Goal: Task Accomplishment & Management: Manage account settings

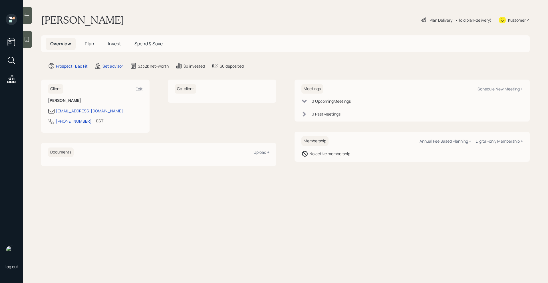
click at [424, 19] on icon at bounding box center [423, 20] width 7 height 7
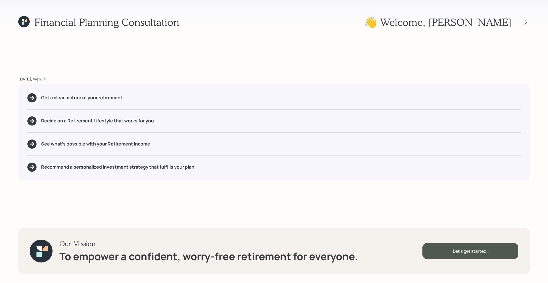
click at [461, 235] on div "Our Mission To empower a confident, worry-free retirement for everyone. Let's g…" at bounding box center [274, 251] width 512 height 46
click at [452, 250] on div "Let's get started!" at bounding box center [470, 251] width 96 height 16
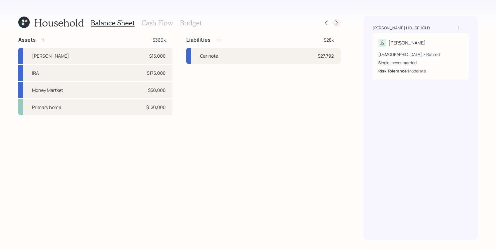
click at [336, 24] on icon at bounding box center [336, 23] width 6 height 6
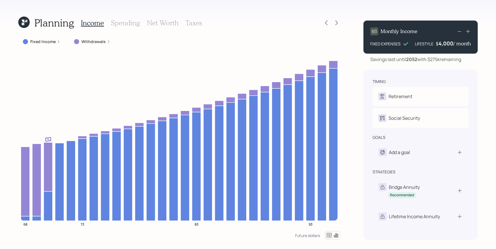
click at [33, 37] on div "Fixed Income" at bounding box center [41, 42] width 47 height 10
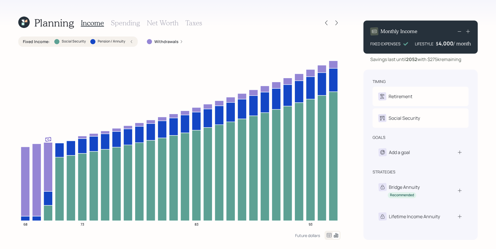
click at [129, 44] on div "Fixed Income : Social Security Pension / Annuity" at bounding box center [78, 42] width 110 height 6
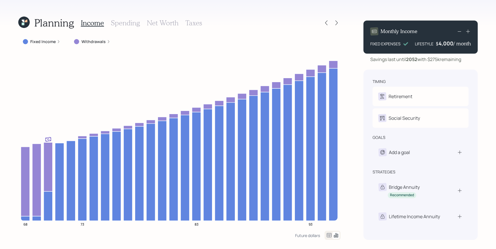
click at [329, 237] on icon at bounding box center [328, 235] width 7 height 7
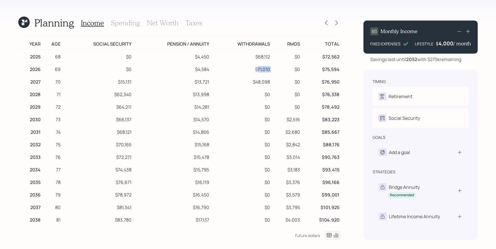
drag, startPoint x: 255, startPoint y: 72, endPoint x: 281, endPoint y: 72, distance: 26.3
click at [281, 72] on tr "2026 69 $0 $4,584 $71,010 $0 $75,594" at bounding box center [179, 68] width 322 height 13
click at [339, 233] on div at bounding box center [332, 235] width 16 height 9
click at [339, 235] on div at bounding box center [332, 235] width 16 height 9
click at [336, 235] on icon at bounding box center [336, 235] width 4 height 4
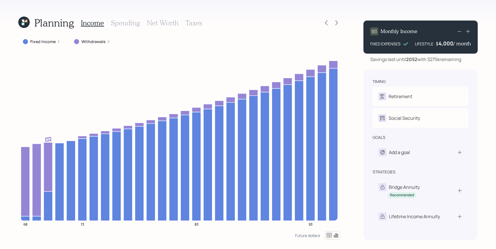
drag, startPoint x: 120, startPoint y: 10, endPoint x: 117, endPoint y: 20, distance: 10.3
click at [120, 10] on div "Planning Income Spending Net Worth Taxes Fixed Income Withdrawals 68 73 83 93 F…" at bounding box center [248, 124] width 496 height 249
click at [119, 21] on h3 "Spending" at bounding box center [125, 23] width 29 height 8
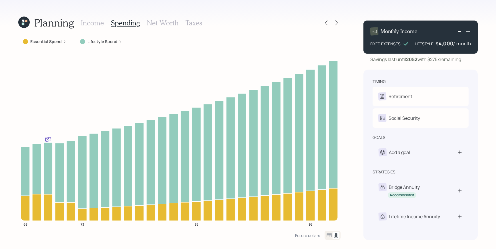
click at [102, 41] on label "Lifestyle Spend" at bounding box center [102, 42] width 30 height 6
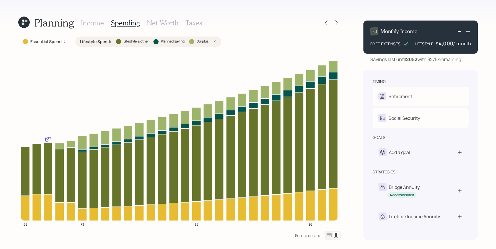
click at [84, 28] on div "Income Spending Net Worth Taxes" at bounding box center [141, 23] width 121 height 14
click at [87, 25] on h3 "Income" at bounding box center [92, 23] width 23 height 8
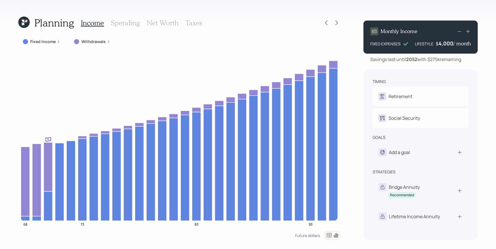
click at [195, 21] on h3 "Taxes" at bounding box center [193, 23] width 17 height 8
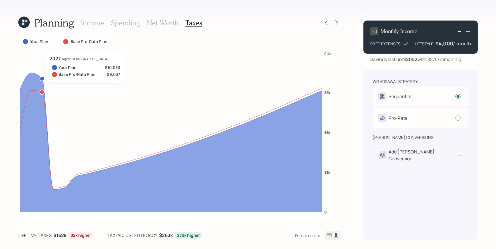
click at [37, 71] on icon "$0 $3k $6k $9k $12k" at bounding box center [179, 136] width 322 height 171
click at [34, 41] on label "Your Plan" at bounding box center [39, 42] width 18 height 6
click at [29, 43] on div "Your Plan" at bounding box center [36, 42] width 27 height 6
click at [330, 235] on icon at bounding box center [328, 235] width 7 height 7
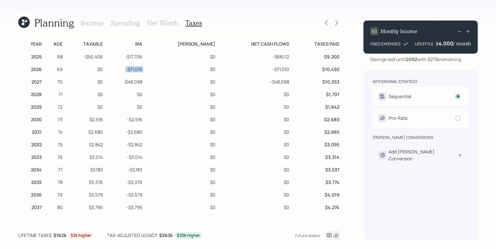
drag, startPoint x: 138, startPoint y: 71, endPoint x: 173, endPoint y: 65, distance: 35.5
click at [155, 71] on tr "2026 69 $0 -$71,010 $0 -$71,010 $10,492" at bounding box center [179, 68] width 322 height 13
drag, startPoint x: 267, startPoint y: 71, endPoint x: 301, endPoint y: 80, distance: 35.0
click at [302, 79] on tbody "2025 68 -$50,406 -$17,706 $0 -$68,112 $9,200 2026 69 $0 -$71,010 $0 -$71,010 $1…" at bounding box center [179, 226] width 322 height 352
click at [299, 108] on td "$1,842" at bounding box center [315, 106] width 50 height 13
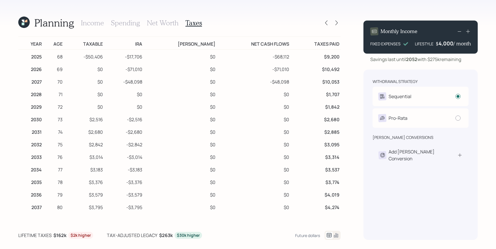
click at [95, 29] on div "Income Spending Net Worth Taxes" at bounding box center [141, 23] width 121 height 14
click at [95, 26] on h3 "Income" at bounding box center [92, 23] width 23 height 8
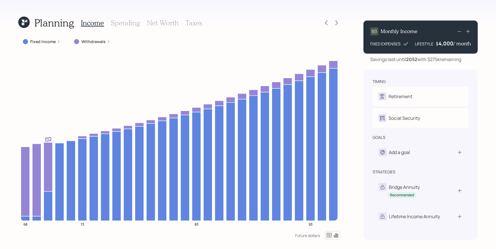
click at [196, 23] on h3 "Taxes" at bounding box center [193, 23] width 17 height 8
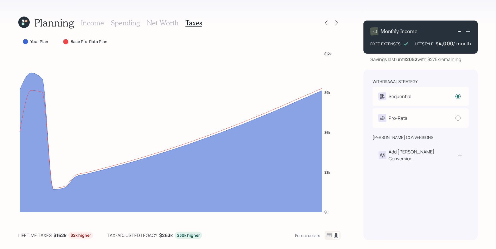
click at [329, 236] on icon at bounding box center [329, 235] width 5 height 4
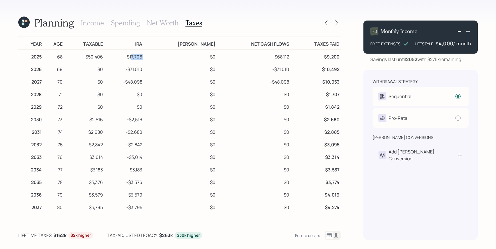
drag, startPoint x: 143, startPoint y: 55, endPoint x: 162, endPoint y: 52, distance: 19.6
click at [162, 52] on tr "2025 68 -$50,406 -$17,706 $0 -$68,112 $9,200" at bounding box center [179, 56] width 322 height 13
drag, startPoint x: 140, startPoint y: 70, endPoint x: 152, endPoint y: 72, distance: 12.4
click at [143, 72] on td "-$71,010" at bounding box center [123, 68] width 39 height 13
drag, startPoint x: 131, startPoint y: 88, endPoint x: 155, endPoint y: 88, distance: 24.0
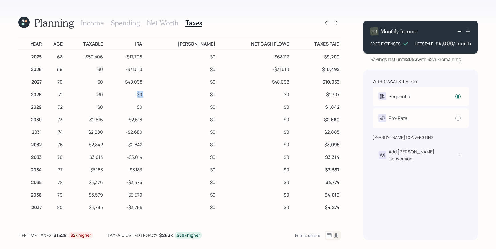
click at [155, 88] on tr "2028 71 $0 $0 $0 $0 $1,707" at bounding box center [179, 93] width 322 height 13
click at [138, 150] on td "-$3,014" at bounding box center [123, 156] width 39 height 13
click at [90, 22] on h3 "Income" at bounding box center [92, 23] width 23 height 8
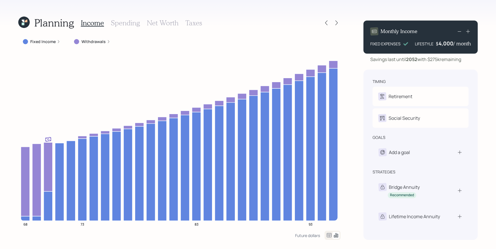
click at [194, 26] on h3 "Taxes" at bounding box center [193, 23] width 17 height 8
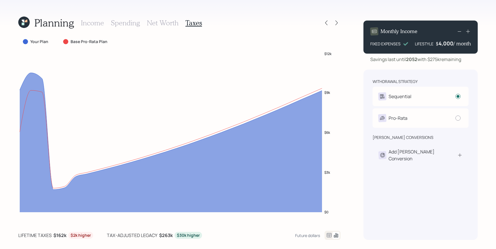
click at [96, 25] on h3 "Income" at bounding box center [92, 23] width 23 height 8
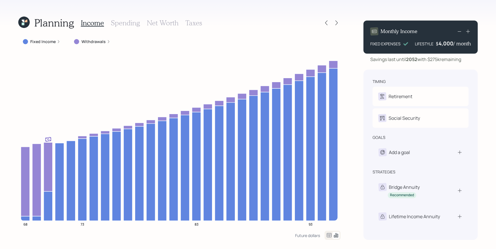
click at [179, 23] on div "Income Spending Net Worth Taxes" at bounding box center [141, 23] width 121 height 14
click at [161, 29] on div "Income Spending Net Worth Taxes" at bounding box center [141, 23] width 121 height 14
click at [162, 23] on h3 "Net Worth" at bounding box center [163, 23] width 32 height 8
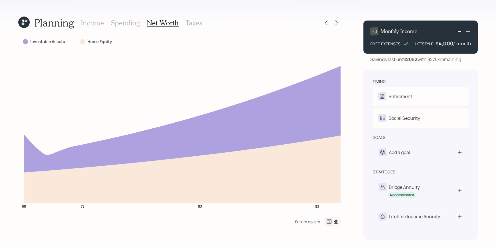
click at [89, 21] on h3 "Income" at bounding box center [92, 23] width 23 height 8
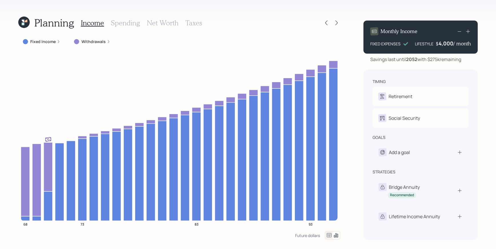
click at [190, 23] on h3 "Taxes" at bounding box center [193, 23] width 17 height 8
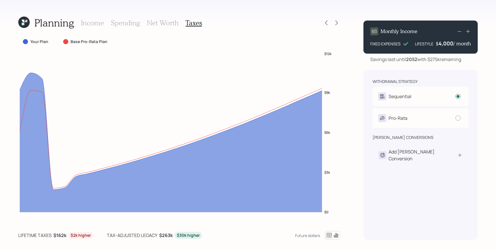
click at [326, 233] on icon at bounding box center [328, 235] width 7 height 7
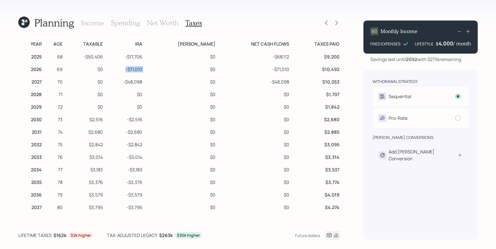
drag, startPoint x: 135, startPoint y: 68, endPoint x: 156, endPoint y: 69, distance: 20.9
click at [156, 69] on tr "2026 69 $0 -$71,010 $0 -$71,010 $10,492" at bounding box center [179, 68] width 322 height 13
click at [86, 24] on h3 "Income" at bounding box center [92, 23] width 23 height 8
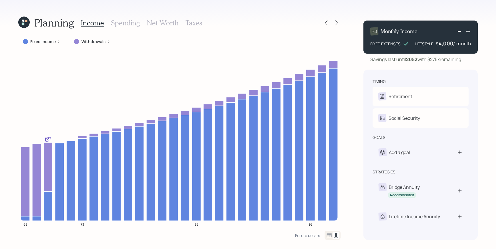
click at [56, 41] on div "Fixed Income" at bounding box center [41, 42] width 37 height 6
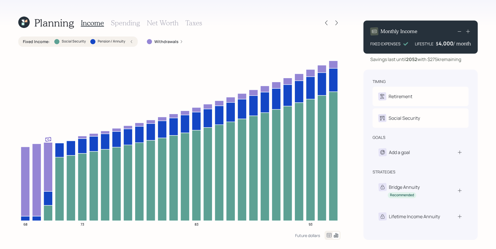
click at [129, 44] on div "Fixed Income : Social Security Pension / Annuity" at bounding box center [78, 42] width 110 height 6
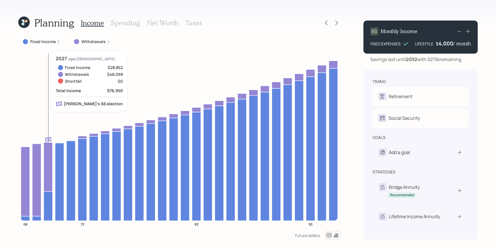
click at [48, 154] on icon at bounding box center [48, 166] width 9 height 49
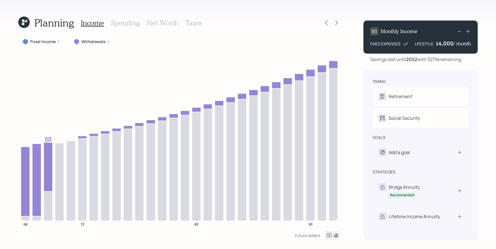
click at [192, 22] on h3 "Taxes" at bounding box center [193, 23] width 17 height 8
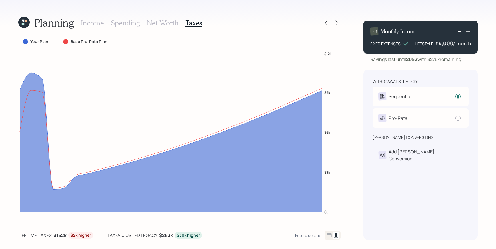
click at [97, 22] on h3 "Income" at bounding box center [92, 23] width 23 height 8
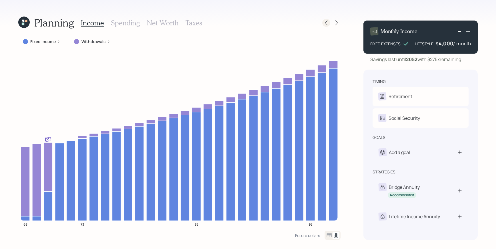
click at [324, 23] on icon at bounding box center [326, 23] width 6 height 6
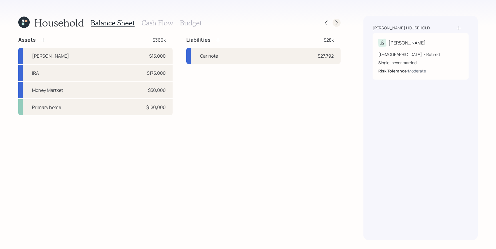
click at [337, 23] on icon at bounding box center [336, 23] width 2 height 5
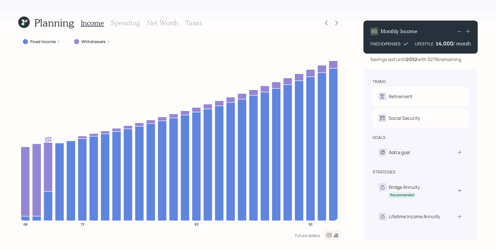
click at [163, 22] on h3 "Net Worth" at bounding box center [163, 23] width 32 height 8
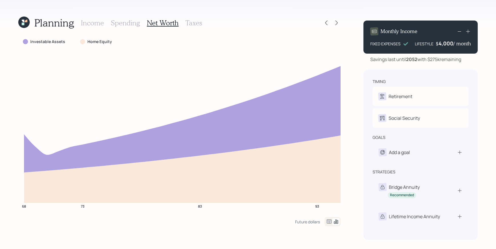
click at [195, 25] on h3 "Taxes" at bounding box center [193, 23] width 17 height 8
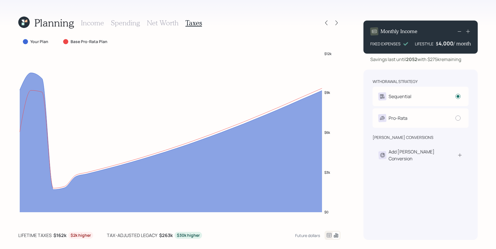
click at [330, 237] on icon at bounding box center [328, 235] width 7 height 7
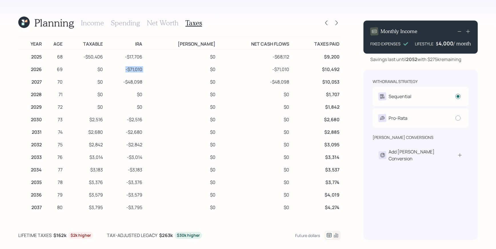
drag, startPoint x: 135, startPoint y: 69, endPoint x: 158, endPoint y: 70, distance: 22.3
click at [158, 70] on tr "2026 69 $0 -$71,010 $0 -$71,010 $10,492" at bounding box center [179, 68] width 322 height 13
drag, startPoint x: 100, startPoint y: 96, endPoint x: 114, endPoint y: 97, distance: 13.8
click at [114, 97] on tr "2028 71 $0 $0 $0 $0 $1,707" at bounding box center [179, 93] width 322 height 13
drag, startPoint x: 102, startPoint y: 107, endPoint x: 160, endPoint y: 102, distance: 58.4
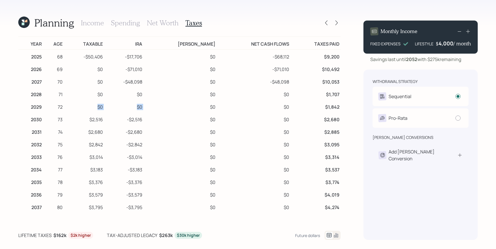
click at [159, 102] on tr "2029 72 $0 $0 $0 $0 $1,842" at bounding box center [179, 106] width 322 height 13
click at [96, 21] on h3 "Income" at bounding box center [92, 23] width 23 height 8
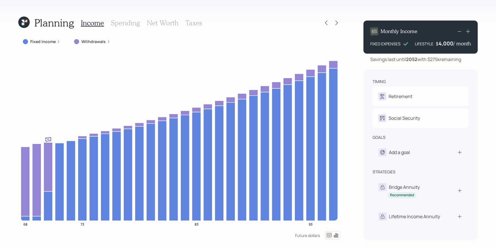
click at [156, 22] on h3 "Net Worth" at bounding box center [163, 23] width 32 height 8
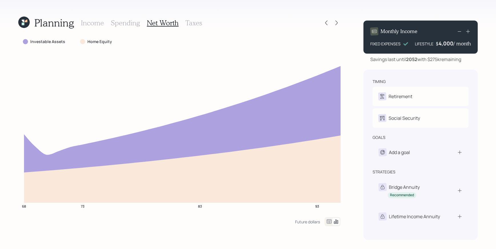
click at [127, 24] on h3 "Spending" at bounding box center [125, 23] width 29 height 8
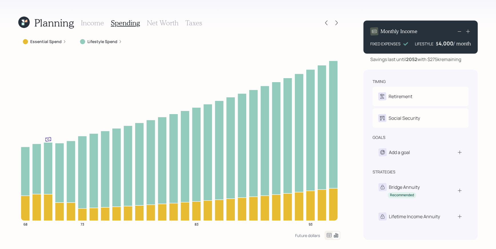
click at [88, 23] on h3 "Income" at bounding box center [92, 23] width 23 height 8
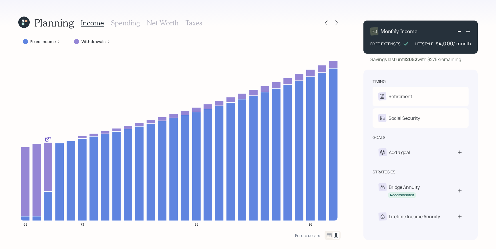
click at [128, 24] on h3 "Spending" at bounding box center [125, 23] width 29 height 8
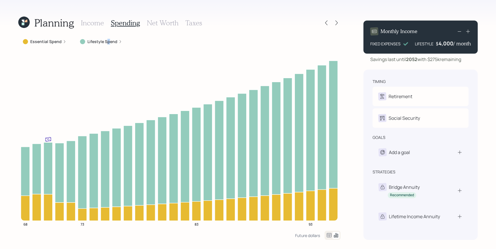
click at [107, 42] on label "Lifestyle Spend" at bounding box center [102, 42] width 30 height 6
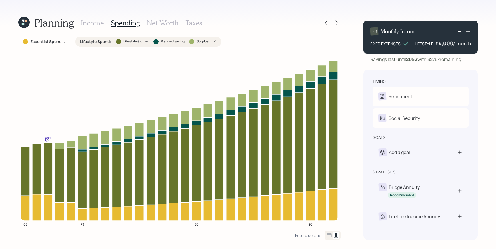
click at [216, 43] on icon at bounding box center [214, 41] width 3 height 3
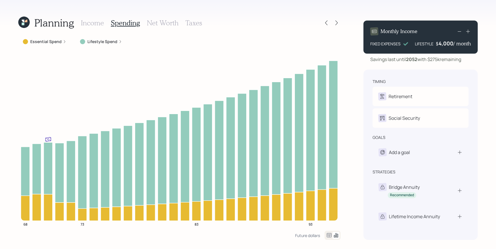
click at [97, 23] on h3 "Income" at bounding box center [92, 23] width 23 height 8
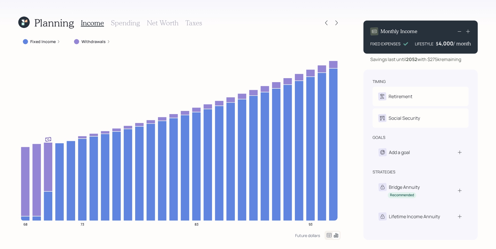
click at [196, 24] on h3 "Taxes" at bounding box center [193, 23] width 17 height 8
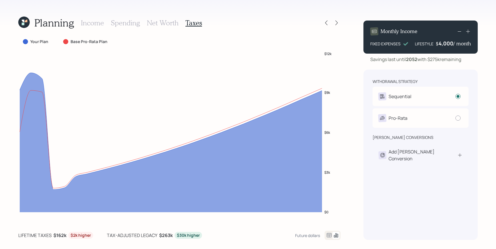
click at [333, 233] on icon at bounding box center [335, 235] width 7 height 7
click at [332, 234] on div at bounding box center [332, 235] width 16 height 9
click at [330, 234] on icon at bounding box center [329, 235] width 5 height 4
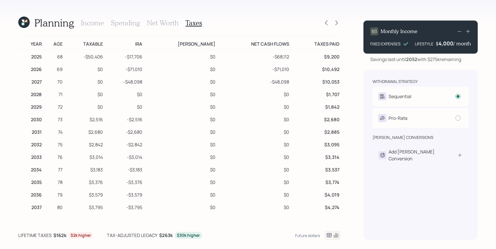
click at [87, 19] on h3 "Income" at bounding box center [92, 23] width 23 height 8
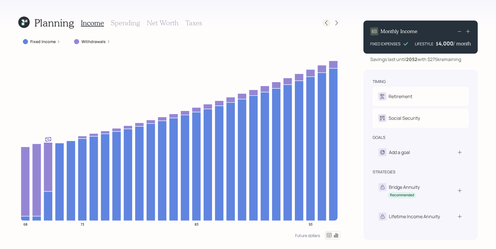
click at [328, 24] on icon at bounding box center [326, 23] width 6 height 6
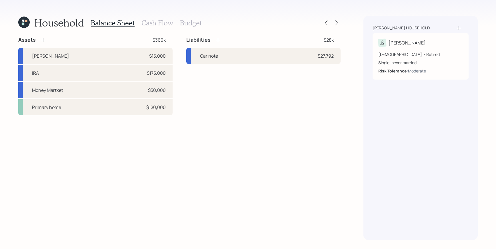
click at [46, 42] on div "Assets $360k" at bounding box center [95, 40] width 154 height 7
click at [39, 37] on div "Assets" at bounding box center [32, 40] width 28 height 7
click at [40, 38] on icon at bounding box center [43, 40] width 6 height 6
click at [40, 40] on div "Assets" at bounding box center [32, 40] width 28 height 7
click at [43, 40] on icon at bounding box center [43, 40] width 6 height 6
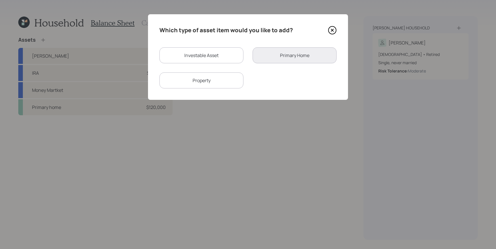
click at [203, 58] on div "Investable Asset" at bounding box center [201, 55] width 84 height 16
select select "taxable"
select select "balanced"
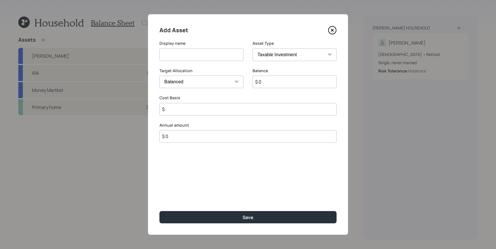
click at [285, 55] on select "SEP [PERSON_NAME] IRA 401(k) [PERSON_NAME] 401(k) 403(b) [PERSON_NAME] 403(b) 4…" at bounding box center [294, 55] width 84 height 13
select select "emergency_fund"
click at [252, 49] on select "SEP [PERSON_NAME] IRA 401(k) [PERSON_NAME] 401(k) 403(b) [PERSON_NAME] 403(b) 4…" at bounding box center [294, 55] width 84 height 13
click at [282, 71] on label "Balance" at bounding box center [247, 71] width 177 height 6
click at [255, 56] on select "SEP [PERSON_NAME] IRA 401(k) [PERSON_NAME] 401(k) 403(b) [PERSON_NAME] 403(b) 4…" at bounding box center [294, 55] width 84 height 13
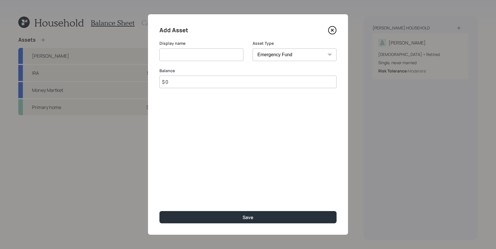
click at [252, 49] on select "SEP [PERSON_NAME] IRA 401(k) [PERSON_NAME] 401(k) 403(b) [PERSON_NAME] 403(b) 4…" at bounding box center [294, 55] width 84 height 13
click at [198, 55] on input at bounding box center [201, 55] width 84 height 13
type input "35000"
drag, startPoint x: 201, startPoint y: 59, endPoint x: 136, endPoint y: 44, distance: 67.0
click at [136, 44] on div "Add Asset Display name 35000 Asset Type SEP [PERSON_NAME] IRA 401(k) [PERSON_NA…" at bounding box center [248, 124] width 496 height 249
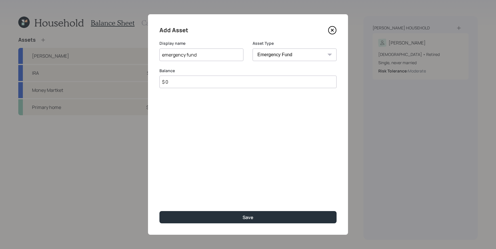
type input "emergency fund"
click at [193, 82] on input "$ 0" at bounding box center [247, 82] width 177 height 13
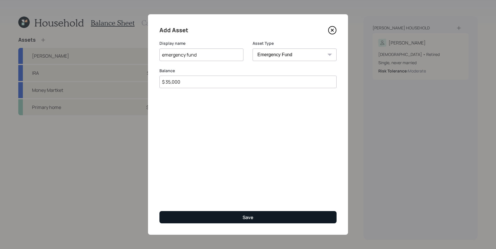
type input "$ 35,000"
click at [244, 223] on button "Save" at bounding box center [247, 217] width 177 height 12
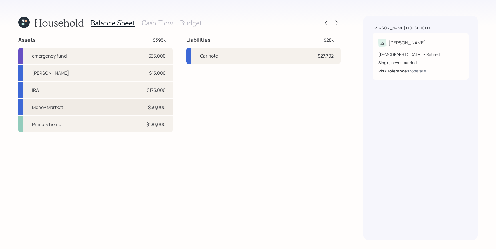
click at [134, 112] on div "Money Martket $50,000" at bounding box center [95, 107] width 154 height 16
select select "taxable"
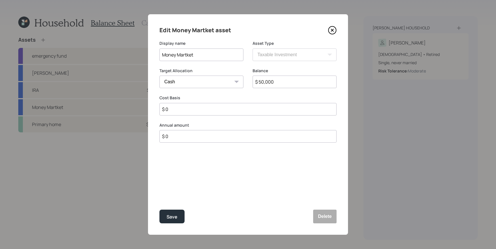
click at [259, 81] on input "$ 50,000" at bounding box center [294, 82] width 84 height 13
type input "$ 1"
type input "$ 15"
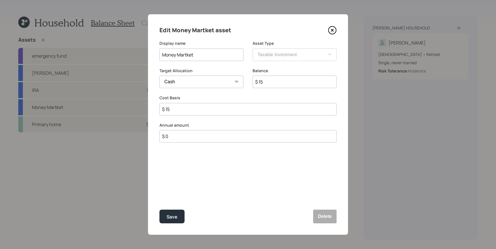
click at [260, 186] on div "Edit Money Martket asset Display name Money Martket Asset Type SEP [PERSON_NAME…" at bounding box center [248, 124] width 200 height 221
click at [288, 76] on input "$ 15" at bounding box center [294, 82] width 84 height 13
click at [273, 80] on input "$ 15" at bounding box center [294, 82] width 84 height 13
type input "$ 150"
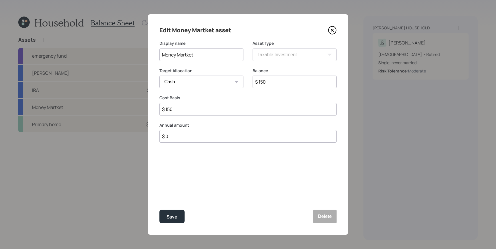
type input "$ 1,500"
type input "$ 15,000"
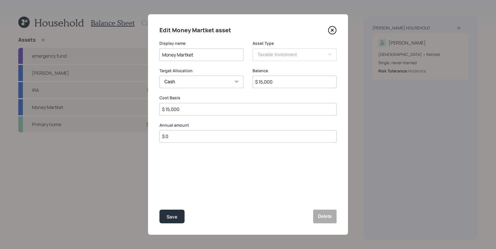
click at [333, 187] on div "Edit Money Martket asset Display name Money Martket Asset Type SEP [PERSON_NAME…" at bounding box center [248, 124] width 200 height 221
click at [184, 214] on button "Save" at bounding box center [171, 217] width 25 height 14
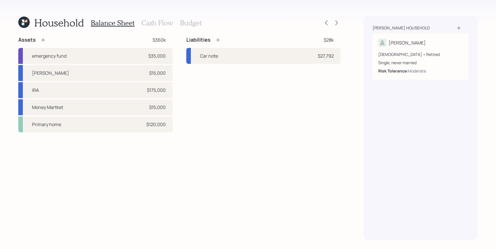
click at [180, 31] on div "Household Balance Sheet Cash Flow Budget Assets $360k emergency fund $35,000 [P…" at bounding box center [179, 128] width 322 height 224
click at [186, 27] on h3 "Budget" at bounding box center [191, 23] width 22 height 8
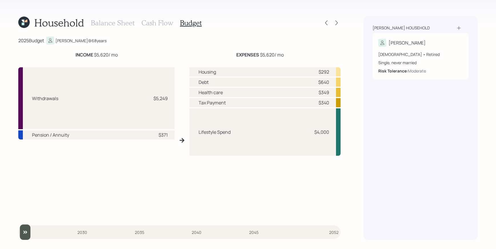
click at [98, 19] on h3 "Balance Sheet" at bounding box center [113, 23] width 44 height 8
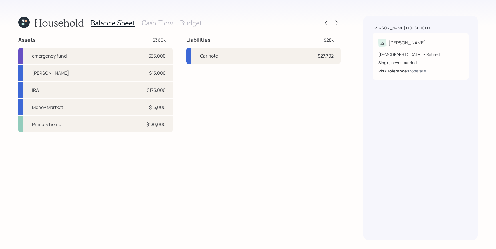
click at [183, 19] on h3 "Budget" at bounding box center [191, 23] width 22 height 8
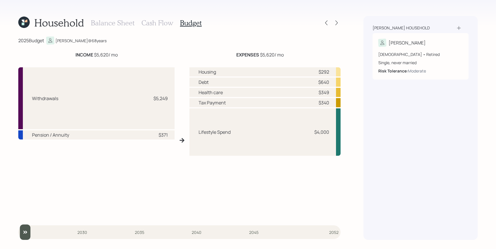
click at [106, 24] on h3 "Balance Sheet" at bounding box center [113, 23] width 44 height 8
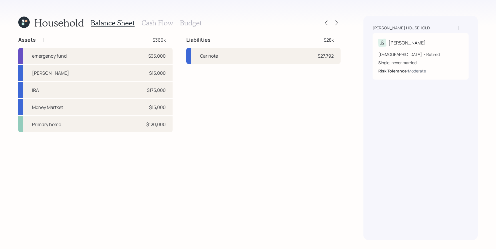
click at [332, 22] on div at bounding box center [331, 23] width 18 height 8
click at [333, 22] on icon at bounding box center [336, 23] width 6 height 6
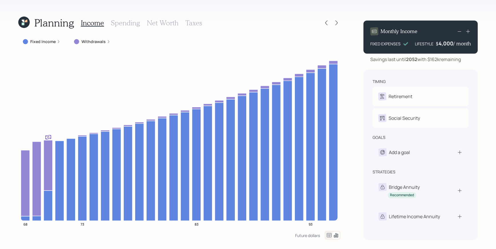
click at [192, 25] on h3 "Taxes" at bounding box center [193, 23] width 17 height 8
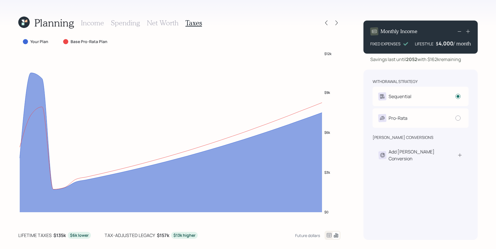
click at [328, 233] on icon at bounding box center [328, 235] width 7 height 7
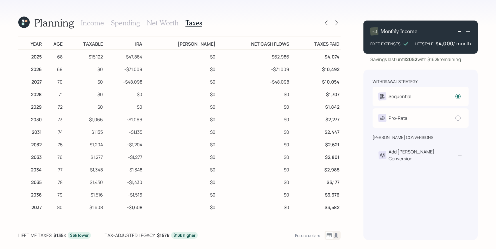
click at [86, 19] on h3 "Income" at bounding box center [92, 23] width 23 height 8
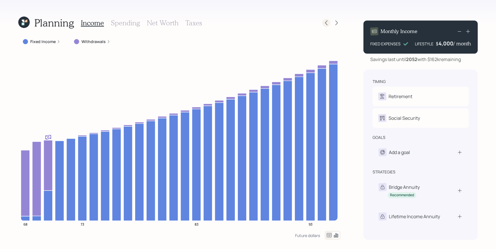
click at [323, 21] on icon at bounding box center [326, 23] width 6 height 6
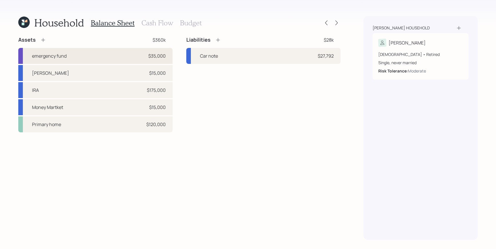
click at [72, 58] on div "emergency fund $35,000" at bounding box center [95, 56] width 154 height 16
select select "emergency_fund"
click at [114, 100] on div "Money Martket $15,000" at bounding box center [95, 107] width 154 height 16
select select "taxable"
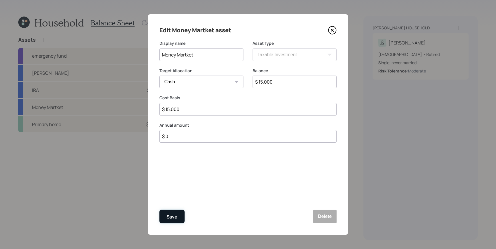
click at [162, 214] on button "Save" at bounding box center [171, 217] width 25 height 14
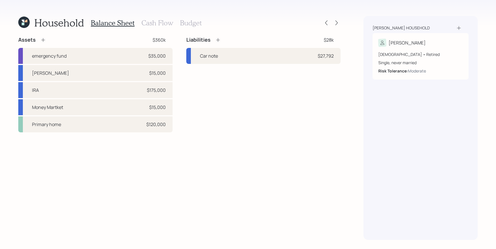
click at [337, 22] on icon at bounding box center [336, 23] width 6 height 6
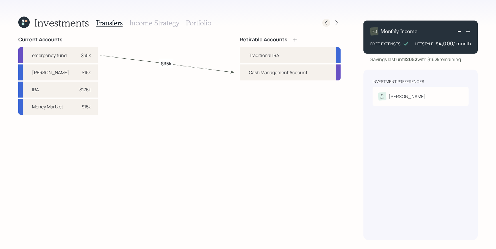
click at [323, 22] on icon at bounding box center [326, 23] width 6 height 6
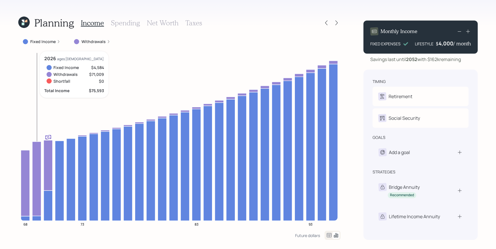
click at [36, 148] on icon at bounding box center [36, 179] width 9 height 75
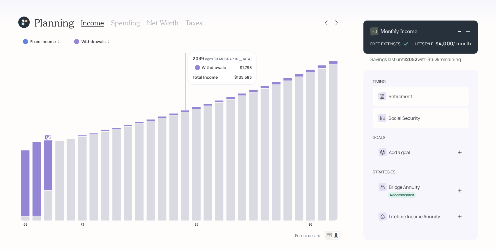
click at [184, 78] on icon "68 73 83 93" at bounding box center [179, 141] width 322 height 180
click at [367, 168] on div "timing Retirement A Retired Social Security A Elect at 70y 9m goals Add a goal …" at bounding box center [420, 155] width 114 height 170
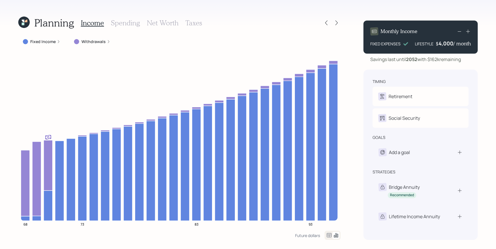
click at [328, 237] on icon at bounding box center [328, 235] width 7 height 7
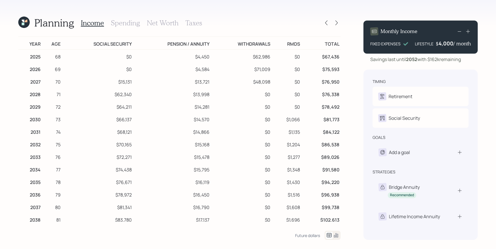
click at [199, 21] on h3 "Taxes" at bounding box center [193, 23] width 17 height 8
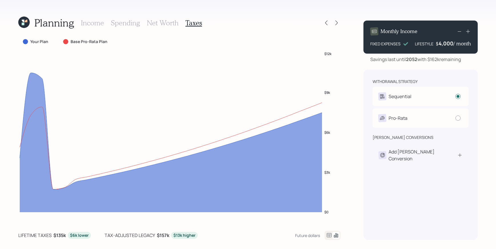
click at [330, 233] on icon at bounding box center [328, 235] width 7 height 7
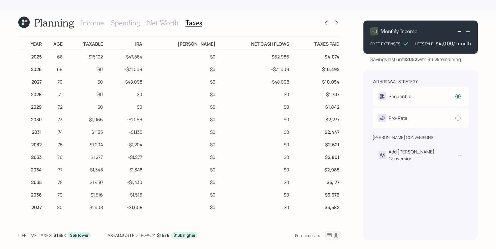
click at [96, 23] on h3 "Income" at bounding box center [92, 23] width 23 height 8
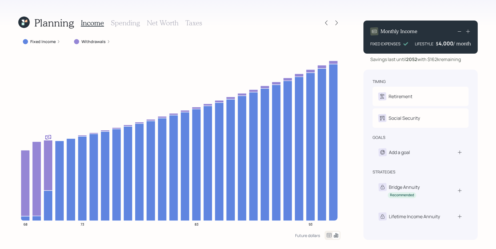
click at [192, 27] on div "Income Spending Net Worth Taxes" at bounding box center [141, 23] width 121 height 14
click at [192, 25] on h3 "Taxes" at bounding box center [193, 23] width 17 height 8
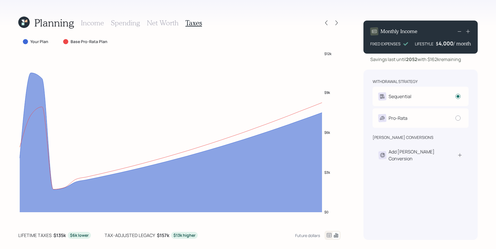
click at [328, 236] on icon at bounding box center [328, 235] width 7 height 7
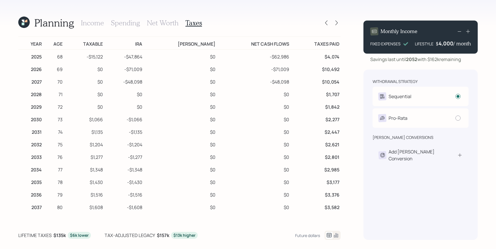
click at [94, 24] on h3 "Income" at bounding box center [92, 23] width 23 height 8
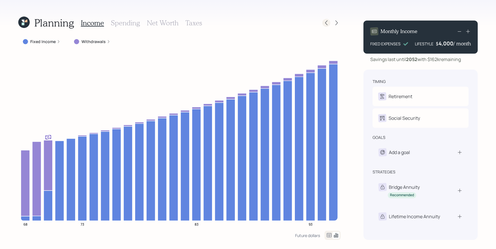
click at [325, 23] on icon at bounding box center [326, 23] width 2 height 5
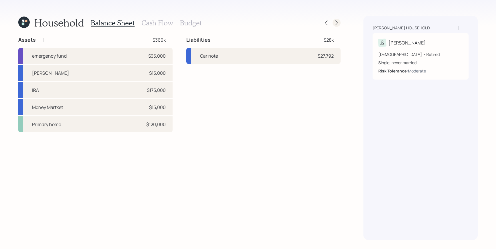
click at [336, 22] on icon at bounding box center [336, 23] width 6 height 6
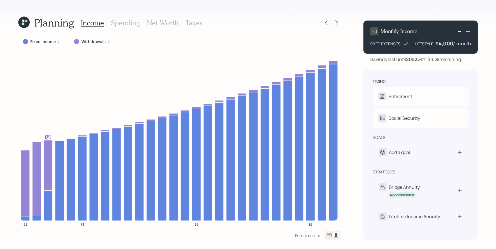
click at [199, 17] on div "Income Spending Net Worth Taxes" at bounding box center [141, 23] width 121 height 14
click at [195, 21] on h3 "Taxes" at bounding box center [193, 23] width 17 height 8
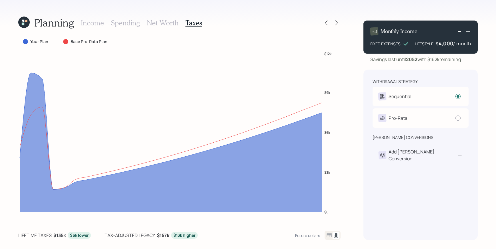
click at [321, 235] on div "Future dollars" at bounding box center [317, 235] width 45 height 9
click at [329, 237] on icon at bounding box center [328, 235] width 7 height 7
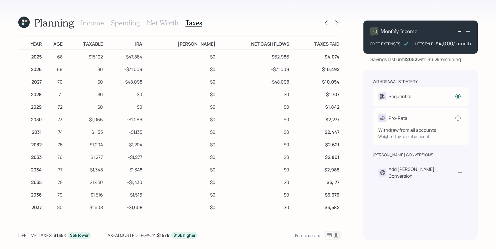
click at [458, 118] on div at bounding box center [457, 118] width 5 height 5
click at [455, 118] on input "radio" at bounding box center [455, 118] width 0 height 0
radio input "false"
radio input "true"
click at [457, 118] on div at bounding box center [457, 118] width 3 height 3
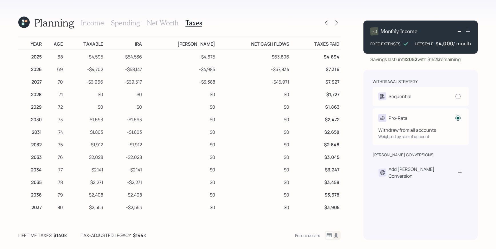
click at [455, 118] on input "radio" at bounding box center [455, 118] width 0 height 0
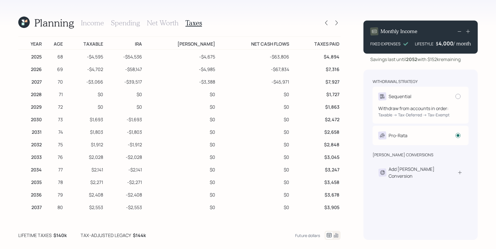
click at [459, 93] on div "Sequential" at bounding box center [420, 96] width 84 height 8
radio input "true"
radio input "false"
click at [458, 95] on div at bounding box center [457, 96] width 5 height 5
click at [455, 96] on input "radio" at bounding box center [455, 96] width 0 height 0
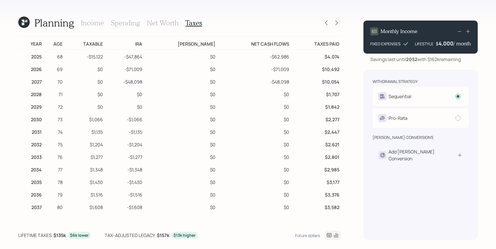
click at [94, 23] on h3 "Income" at bounding box center [92, 23] width 23 height 8
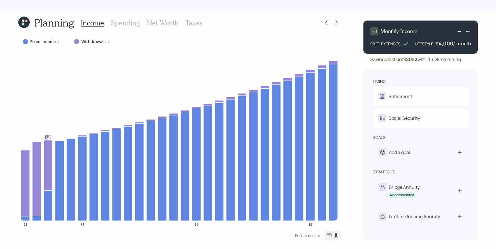
click at [134, 23] on h3 "Spending" at bounding box center [125, 23] width 29 height 8
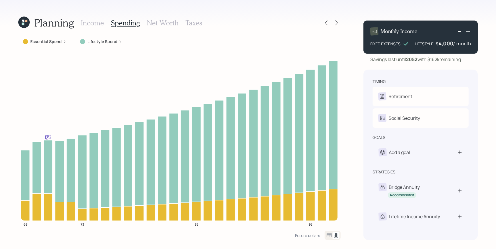
click at [156, 19] on h3 "Net Worth" at bounding box center [163, 23] width 32 height 8
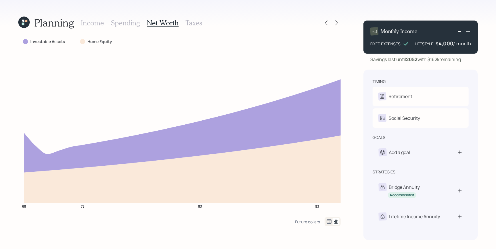
click at [89, 19] on h3 "Income" at bounding box center [92, 23] width 23 height 8
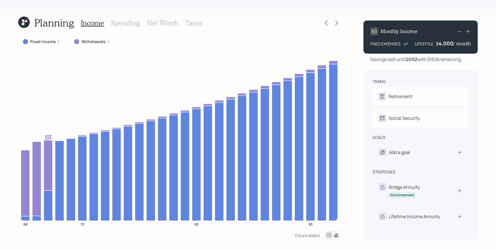
click at [329, 235] on icon at bounding box center [329, 235] width 5 height 4
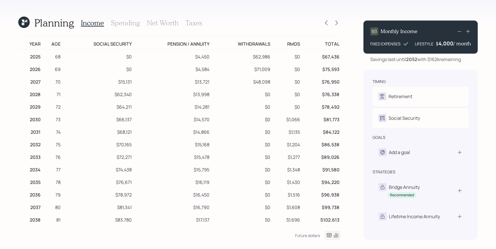
click at [201, 57] on td "$4,450" at bounding box center [171, 56] width 77 height 13
drag, startPoint x: 257, startPoint y: 58, endPoint x: 278, endPoint y: 64, distance: 21.3
click at [278, 64] on tbody "2025 68 $0 $4,450 $62,986 $0 $67,436 2026 69 $0 $4,584 $71,009 $0 $75,593 2027 …" at bounding box center [179, 226] width 322 height 352
drag, startPoint x: 250, startPoint y: 82, endPoint x: 244, endPoint y: 81, distance: 6.1
click at [251, 82] on td "$48,098" at bounding box center [240, 81] width 61 height 13
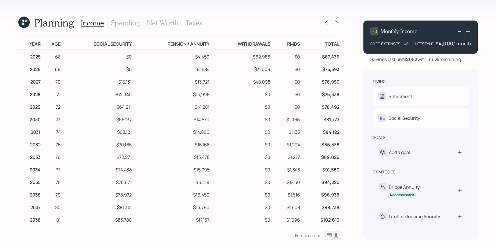
click at [133, 25] on h3 "Spending" at bounding box center [125, 23] width 29 height 8
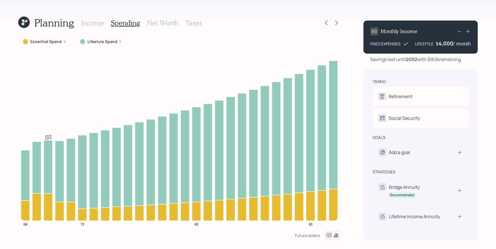
click at [326, 238] on icon at bounding box center [328, 235] width 7 height 7
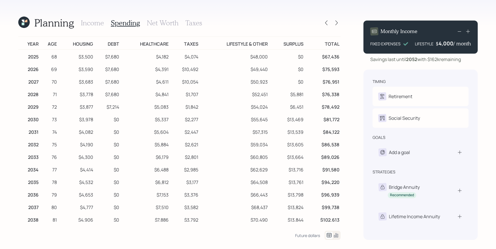
click at [161, 28] on div "Income Spending Net Worth Taxes" at bounding box center [141, 23] width 121 height 14
click at [162, 27] on div "Income Spending Net Worth Taxes" at bounding box center [141, 23] width 121 height 14
click at [163, 23] on h3 "Net Worth" at bounding box center [163, 23] width 32 height 8
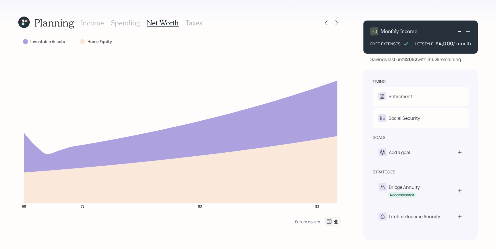
click at [328, 221] on icon at bounding box center [328, 221] width 7 height 7
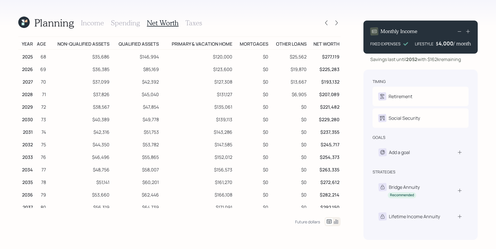
click at [96, 24] on h3 "Income" at bounding box center [92, 23] width 23 height 8
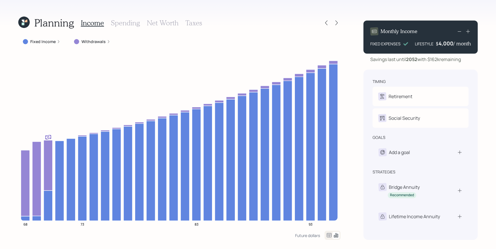
click at [136, 28] on div "Income Spending Net Worth Taxes" at bounding box center [141, 23] width 121 height 14
click at [325, 23] on icon at bounding box center [326, 23] width 2 height 5
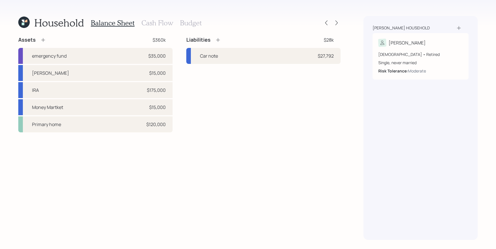
click at [164, 23] on h3 "Cash Flow" at bounding box center [157, 23] width 32 height 8
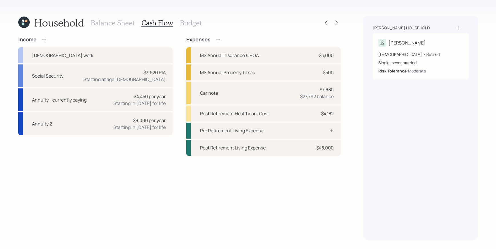
click at [335, 19] on div "Household Balance Sheet Cash Flow Budget" at bounding box center [179, 23] width 322 height 14
click at [338, 23] on icon at bounding box center [336, 23] width 6 height 6
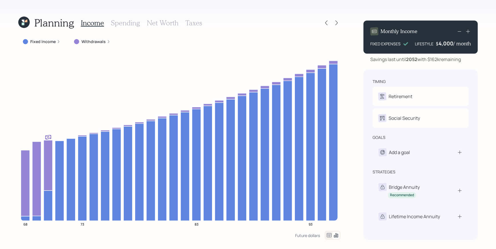
click at [119, 26] on h3 "Spending" at bounding box center [125, 23] width 29 height 8
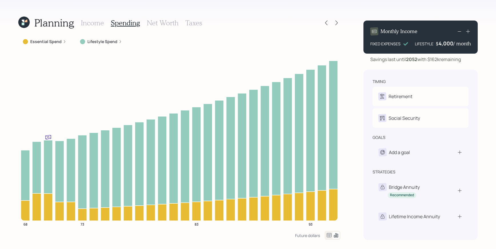
click at [88, 23] on h3 "Income" at bounding box center [92, 23] width 23 height 8
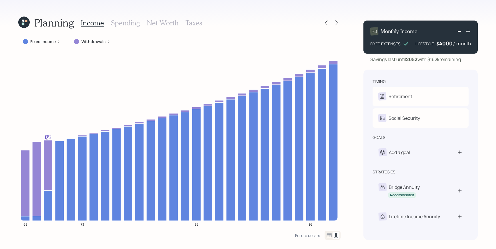
click at [445, 44] on div "4000" at bounding box center [446, 43] width 14 height 7
click at [473, 113] on div "timing Retirement A Retired Social Security A Elect at 70y 9m goals Add a goal …" at bounding box center [420, 155] width 114 height 170
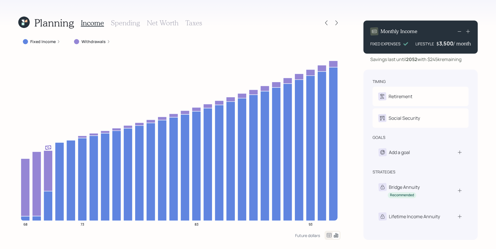
click at [257, 51] on div "Fixed Income Withdrawals 68 73 83 93" at bounding box center [179, 134] width 322 height 194
click at [446, 41] on div "3,500" at bounding box center [446, 43] width 14 height 7
click at [435, 5] on div "Planning Income Spending Net Worth Taxes Fixed Income Withdrawals 68 73 83 93 F…" at bounding box center [248, 124] width 496 height 249
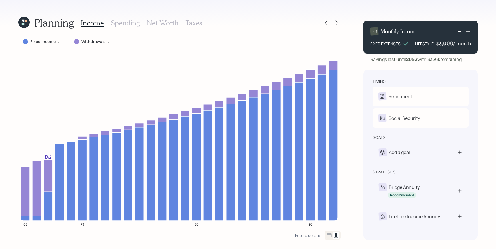
click at [441, 43] on div "3,000" at bounding box center [445, 43] width 15 height 7
click at [420, 12] on div "Planning Income Spending Net Worth Taxes Fixed Income Withdrawals 68 73 83 93 F…" at bounding box center [248, 124] width 496 height 249
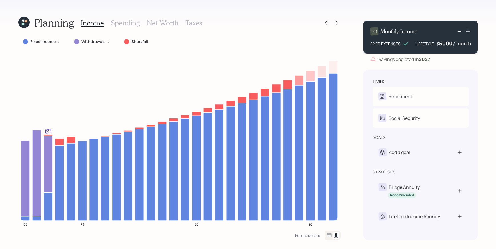
click at [446, 44] on div "5000" at bounding box center [446, 43] width 14 height 7
click at [366, 10] on div "Planning Income Spending Net Worth Taxes Fixed Income Withdrawals Shortfall 68 …" at bounding box center [248, 124] width 496 height 249
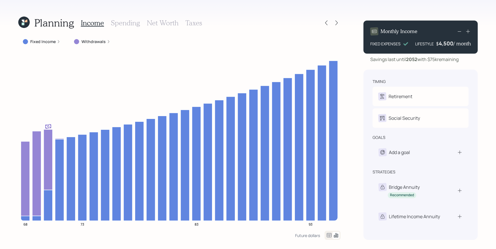
click at [445, 43] on div "4,500" at bounding box center [445, 43] width 15 height 7
click at [403, 8] on div "Planning Income Spending Net Worth Taxes Fixed Income Withdrawals 68 73 83 93 F…" at bounding box center [248, 124] width 496 height 249
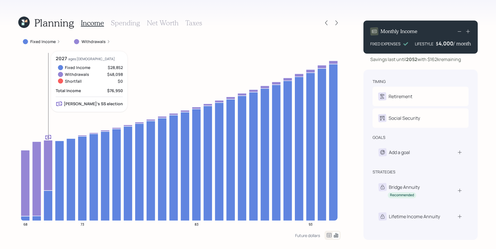
click at [49, 158] on icon at bounding box center [48, 165] width 9 height 51
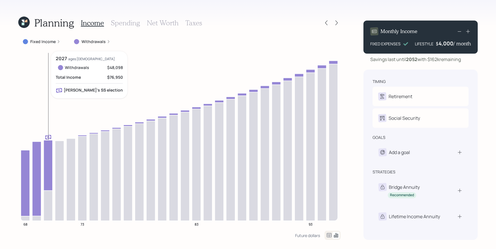
click at [50, 164] on icon at bounding box center [48, 165] width 9 height 51
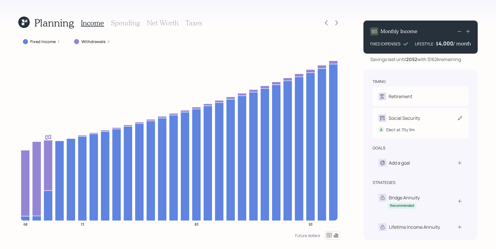
click at [406, 120] on div "Social Security" at bounding box center [403, 118] width 31 height 7
select select "9"
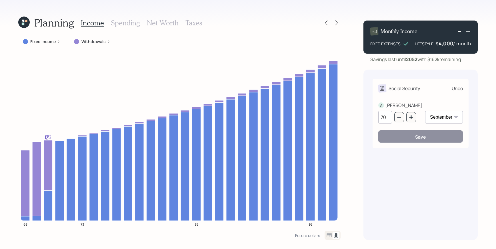
click at [405, 118] on div "70" at bounding box center [397, 117] width 38 height 13
click at [402, 118] on button "button" at bounding box center [399, 117] width 10 height 10
type input "69"
click at [417, 141] on button "Save" at bounding box center [420, 136] width 84 height 12
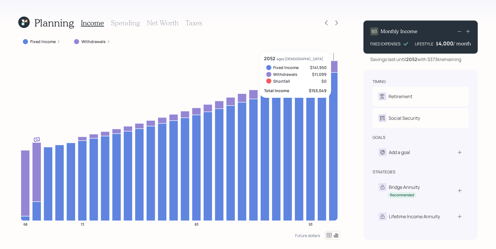
click at [334, 95] on icon at bounding box center [333, 146] width 9 height 148
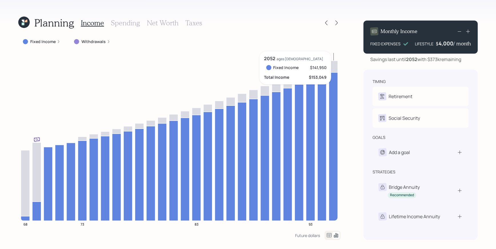
click at [334, 95] on icon at bounding box center [333, 146] width 9 height 148
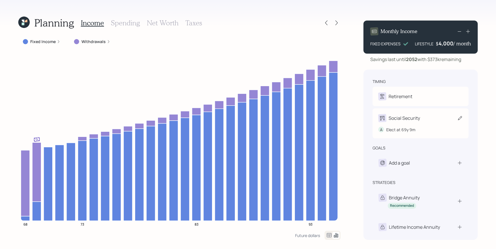
click at [410, 133] on div "Social Security A Elect at 69y 9m" at bounding box center [420, 123] width 96 height 30
select select "9"
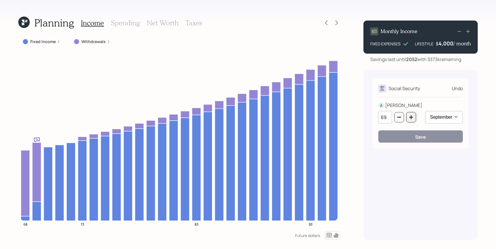
click at [414, 118] on button "button" at bounding box center [411, 117] width 10 height 10
type input "70"
drag, startPoint x: 409, startPoint y: 137, endPoint x: 403, endPoint y: 138, distance: 6.0
click at [409, 137] on button "Save" at bounding box center [420, 136] width 84 height 12
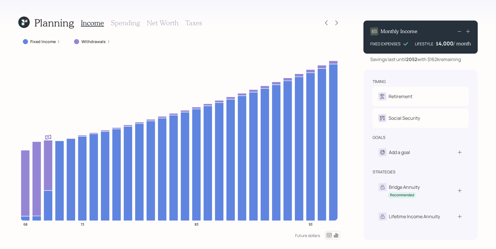
click at [195, 26] on h3 "Taxes" at bounding box center [193, 23] width 17 height 8
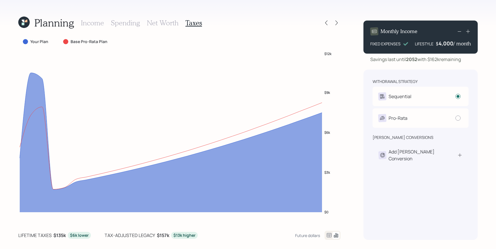
click at [88, 22] on h3 "Income" at bounding box center [92, 23] width 23 height 8
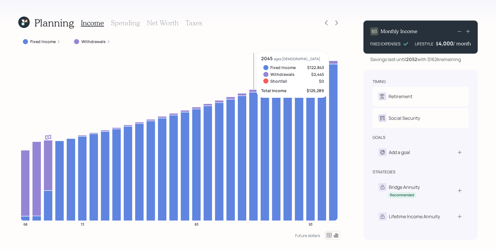
click at [195, 26] on h3 "Taxes" at bounding box center [193, 23] width 17 height 8
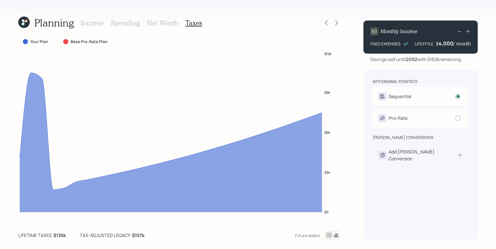
click at [196, 26] on h3 "Taxes" at bounding box center [193, 23] width 17 height 8
click at [133, 18] on div "Income Spending Net Worth Taxes" at bounding box center [141, 23] width 121 height 14
click at [132, 22] on h3 "Spending" at bounding box center [125, 23] width 29 height 8
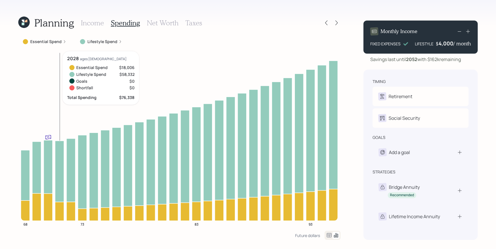
click at [56, 203] on icon at bounding box center [59, 211] width 9 height 19
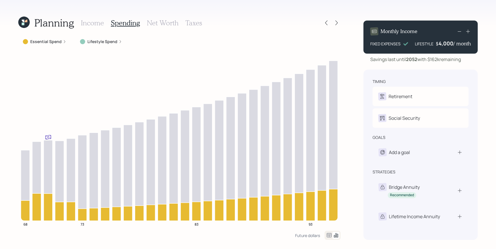
click at [53, 43] on label "Essential Spend" at bounding box center [45, 42] width 31 height 6
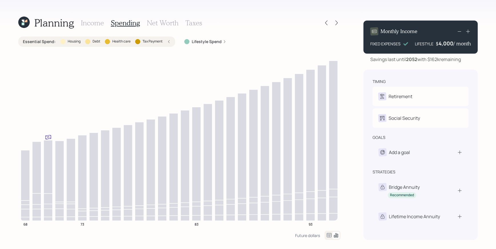
click at [152, 41] on label "Tax Payment" at bounding box center [152, 41] width 20 height 5
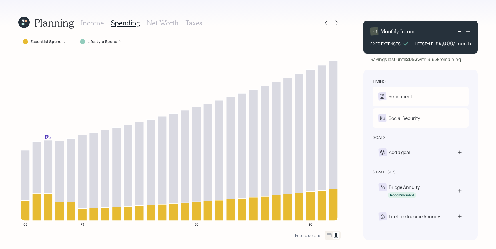
click at [53, 45] on div "Essential Spend" at bounding box center [44, 42] width 53 height 10
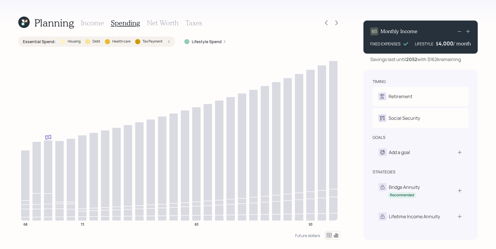
click at [25, 43] on label "Essential Spend :" at bounding box center [39, 42] width 33 height 6
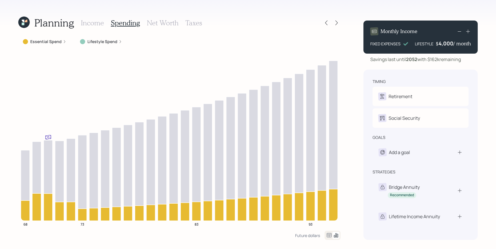
click at [31, 43] on label "Essential Spend" at bounding box center [45, 42] width 31 height 6
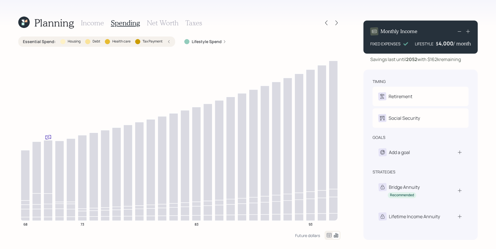
click at [64, 41] on div "Housing" at bounding box center [70, 41] width 20 height 5
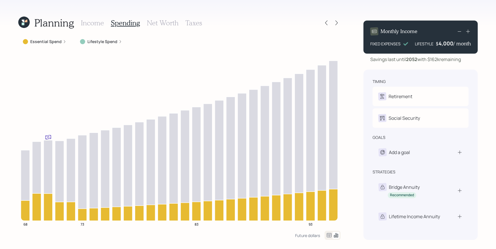
click at [61, 41] on label "Essential Spend" at bounding box center [45, 42] width 31 height 6
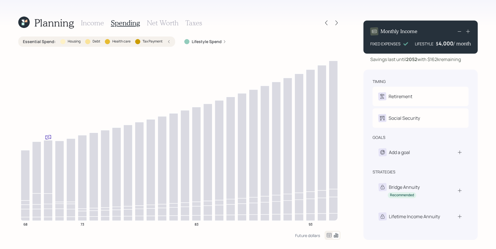
click at [191, 43] on div "Lifestyle Spend" at bounding box center [205, 42] width 42 height 6
click at [149, 38] on div "Essential Spend : Housing Debt Health care Tax Payment" at bounding box center [96, 42] width 157 height 10
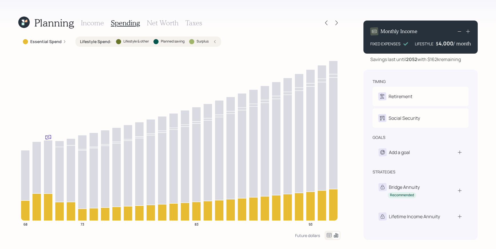
click at [210, 43] on div "Lifestyle Spend : Lifestyle & other Planned saving Surplus" at bounding box center [148, 42] width 136 height 6
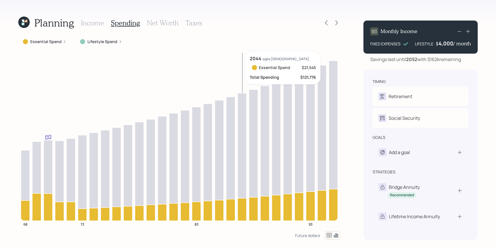
click at [74, 43] on div "Essential Spend Lifestyle Spend" at bounding box center [179, 42] width 322 height 10
click at [66, 42] on div "Essential Spend" at bounding box center [44, 42] width 53 height 10
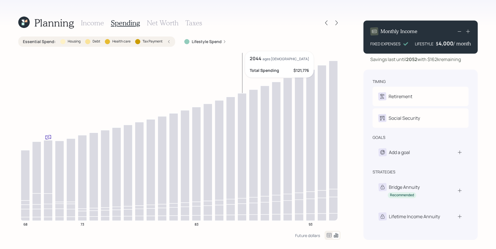
click at [83, 41] on div "Essential Spend : Housing Debt Health care Tax Payment" at bounding box center [97, 42] width 148 height 6
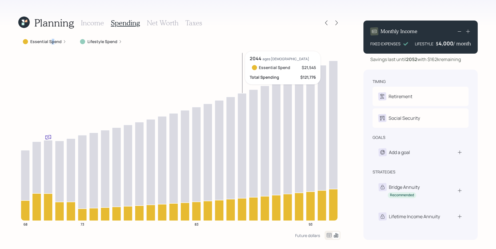
click at [52, 44] on label "Essential Spend" at bounding box center [45, 42] width 31 height 6
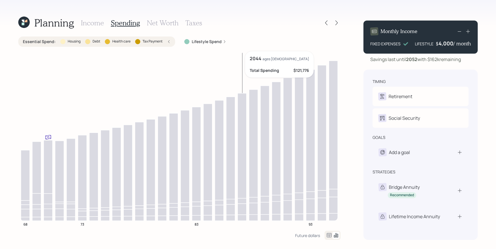
click at [141, 40] on div "Tax Payment" at bounding box center [148, 41] width 27 height 5
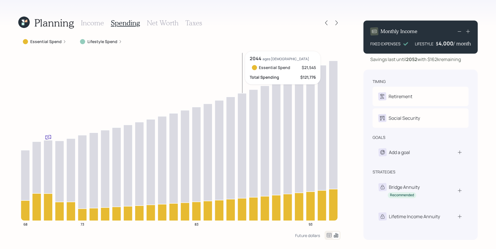
drag, startPoint x: 51, startPoint y: 43, endPoint x: 71, endPoint y: 37, distance: 20.2
click at [52, 43] on label "Essential Spend" at bounding box center [45, 42] width 31 height 6
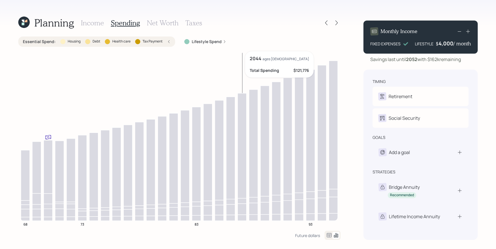
click at [168, 42] on icon at bounding box center [168, 41] width 3 height 3
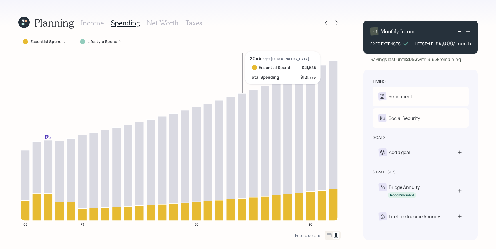
click at [43, 49] on div "Essential Spend Lifestyle Spend 68 73 83 93 2044 ages [DEMOGRAPHIC_DATA] Essent…" at bounding box center [179, 134] width 322 height 194
click at [51, 44] on label "Essential Spend" at bounding box center [45, 42] width 31 height 6
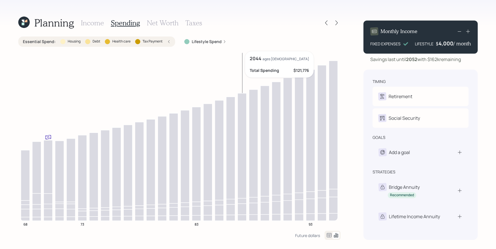
click at [101, 41] on div "Essential Spend : Housing Debt Health care Tax Payment" at bounding box center [97, 42] width 148 height 6
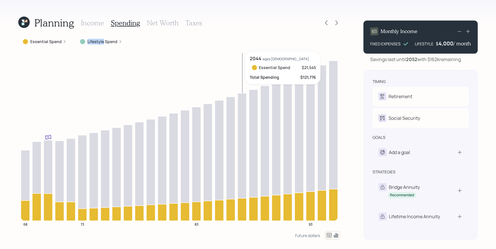
click at [101, 41] on label "Lifestyle Spend" at bounding box center [102, 42] width 30 height 6
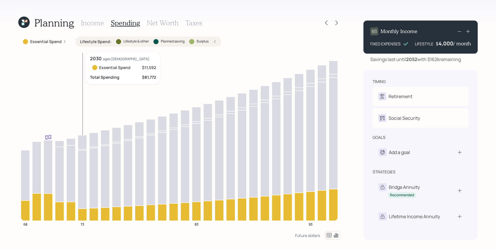
click at [80, 65] on icon "68 73 83 93" at bounding box center [179, 141] width 322 height 180
click at [214, 41] on icon at bounding box center [214, 41] width 1 height 3
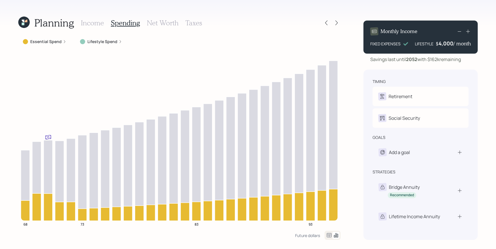
click at [121, 27] on h3 "Spending" at bounding box center [125, 23] width 29 height 8
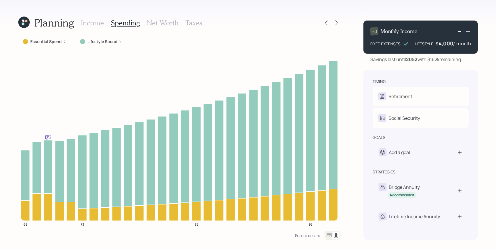
click at [188, 22] on h3 "Taxes" at bounding box center [193, 23] width 17 height 8
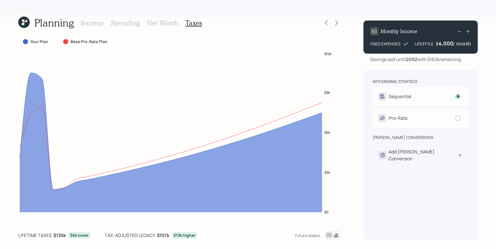
click at [138, 22] on h3 "Spending" at bounding box center [125, 23] width 29 height 8
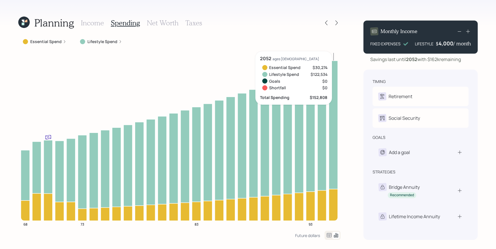
click at [332, 237] on icon at bounding box center [335, 235] width 7 height 7
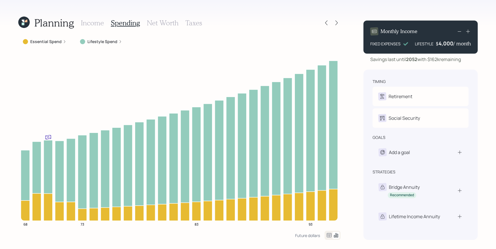
click at [328, 236] on icon at bounding box center [328, 235] width 7 height 7
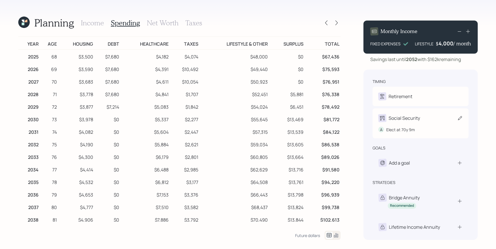
click at [436, 123] on div "A Elect at 70y 9m" at bounding box center [420, 127] width 84 height 11
select select "9"
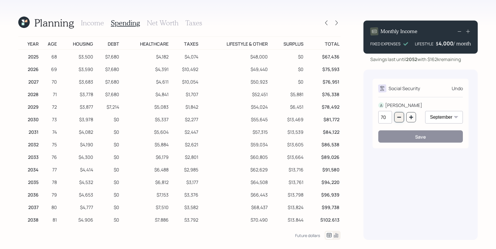
click at [400, 120] on icon "button" at bounding box center [398, 117] width 5 height 5
type input "69"
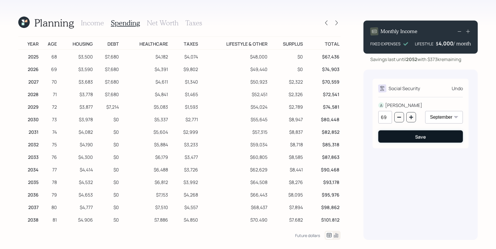
click at [404, 140] on button "Save" at bounding box center [420, 136] width 84 height 12
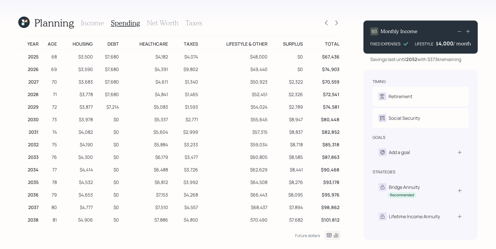
click at [105, 25] on div "Income Spending Net Worth Taxes" at bounding box center [141, 23] width 121 height 14
click at [103, 26] on div "Income Spending Net Worth Taxes" at bounding box center [141, 23] width 121 height 14
click at [102, 25] on h3 "Income" at bounding box center [92, 23] width 23 height 8
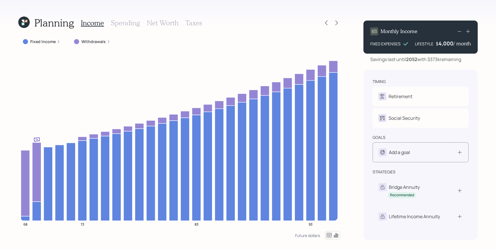
click at [453, 155] on div "Add a goal" at bounding box center [420, 152] width 84 height 8
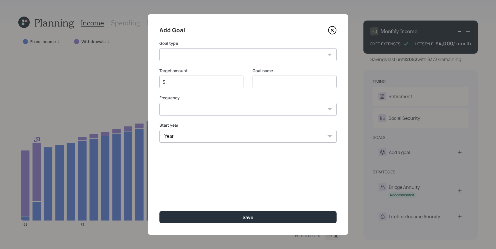
click at [287, 58] on select "Create an emergency fund Donate to charity Purchase a home Make a purchase Supp…" at bounding box center [247, 55] width 177 height 13
click at [336, 32] on div "Add Goal Goal type Create an emergency fund Donate to charity Purchase a home M…" at bounding box center [248, 124] width 200 height 221
click at [334, 32] on icon at bounding box center [332, 30] width 9 height 9
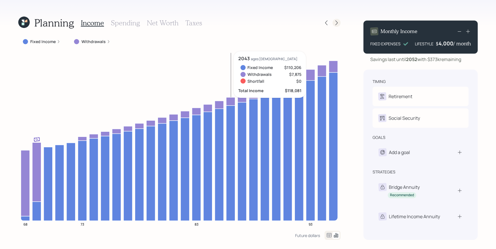
click at [336, 21] on icon at bounding box center [336, 23] width 2 height 5
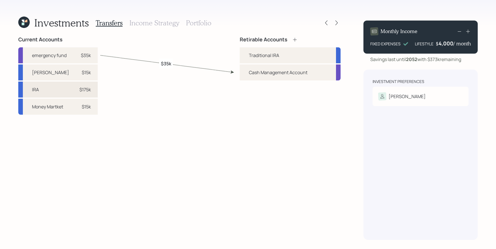
click at [83, 93] on div "$175k" at bounding box center [84, 89] width 11 height 7
click at [259, 53] on div "Traditional IRA" at bounding box center [264, 55] width 30 height 7
select select "69f4138e-c9c0-441a-aba2-e1acc72b45d3"
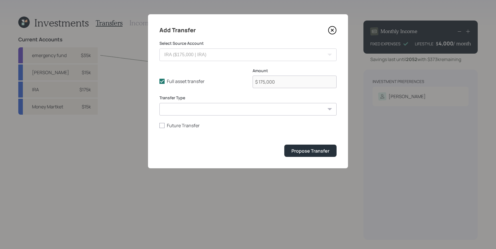
click at [260, 114] on select "ACAT Transfer Non ACAT Transfer Capitalize Rollover Rollover Deposit" at bounding box center [247, 109] width 177 height 13
select select "acat_transfer"
click at [159, 103] on select "ACAT Transfer Non ACAT Transfer Capitalize Rollover Rollover Deposit" at bounding box center [247, 109] width 177 height 13
click at [310, 153] on div "Propose Transfer" at bounding box center [310, 151] width 38 height 6
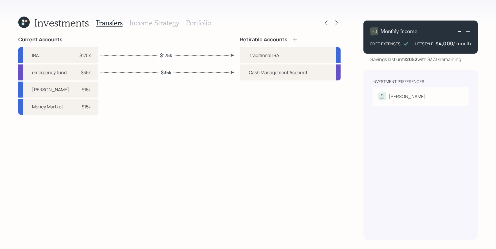
click at [164, 71] on label "$35k" at bounding box center [166, 72] width 10 height 6
click at [55, 76] on div "emergency fund $35k" at bounding box center [57, 73] width 79 height 16
click at [273, 74] on div "Cash Management Account" at bounding box center [278, 72] width 59 height 7
click at [80, 77] on div "emergency fund $35k" at bounding box center [57, 73] width 79 height 16
click at [69, 71] on div "emergency fund $35k" at bounding box center [57, 73] width 79 height 16
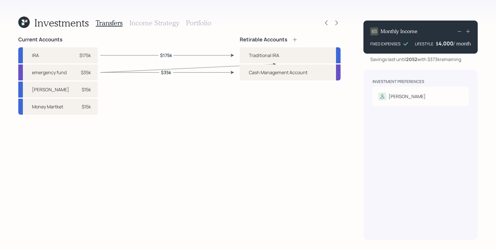
click at [282, 64] on div "Traditional [PERSON_NAME] Management Account" at bounding box center [289, 63] width 101 height 33
click at [283, 75] on div "Cash Management Account" at bounding box center [278, 72] width 59 height 7
drag, startPoint x: 402, startPoint y: 106, endPoint x: 306, endPoint y: 168, distance: 114.1
click at [345, 147] on div "Investments Transfers Income Strategy Portfolio Current Accounts IRA $175k emer…" at bounding box center [248, 124] width 496 height 249
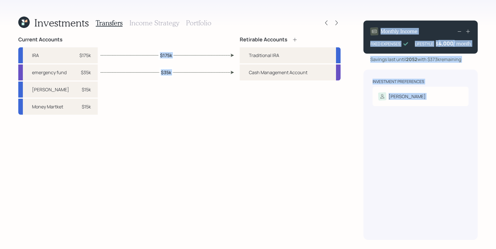
click at [272, 182] on div "Retirable Accounts Traditional [PERSON_NAME] Management Account" at bounding box center [289, 139] width 101 height 204
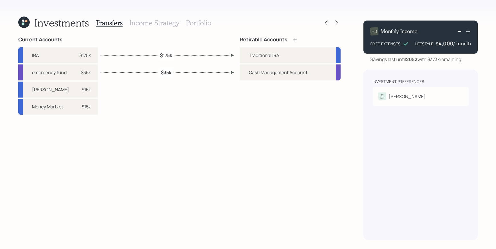
click at [302, 73] on div "Cash Management Account" at bounding box center [278, 72] width 59 height 7
click at [334, 74] on div "Cash Management Account" at bounding box center [289, 73] width 101 height 16
click at [337, 73] on div "Cash Management Account" at bounding box center [289, 73] width 101 height 16
click at [37, 73] on div "emergency fund" at bounding box center [49, 72] width 35 height 7
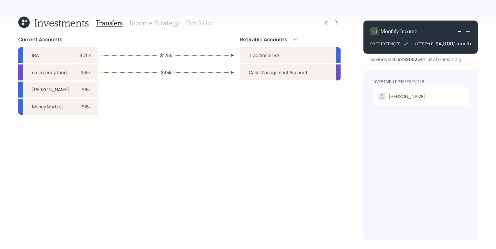
click at [140, 126] on div "Current Accounts IRA $175k emergency fund $35k [PERSON_NAME] $15k Money Martket…" at bounding box center [179, 139] width 322 height 204
click at [293, 41] on icon at bounding box center [295, 40] width 6 height 6
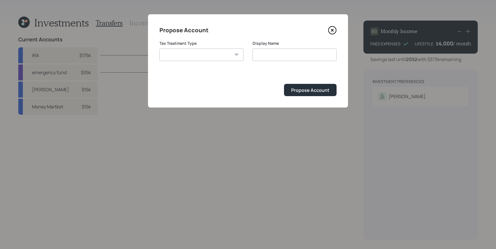
click at [212, 57] on select "[PERSON_NAME] Taxable Traditional" at bounding box center [201, 55] width 84 height 13
select select "[PERSON_NAME]"
click at [159, 49] on select "[PERSON_NAME] Taxable Traditional" at bounding box center [201, 55] width 84 height 13
type input "[PERSON_NAME]"
click at [283, 63] on div "Display Name [PERSON_NAME]" at bounding box center [294, 54] width 84 height 27
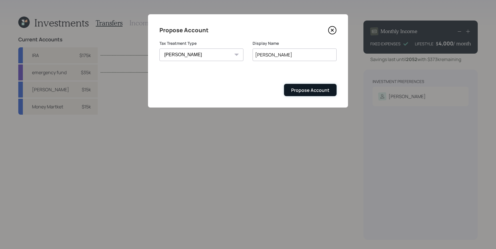
click at [322, 90] on div "Propose Account" at bounding box center [310, 90] width 38 height 6
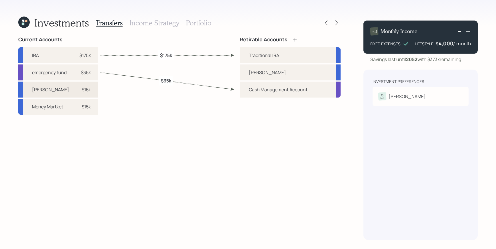
click at [67, 92] on div "[PERSON_NAME] $15k" at bounding box center [57, 90] width 79 height 16
click at [265, 74] on div "[PERSON_NAME]" at bounding box center [289, 73] width 101 height 16
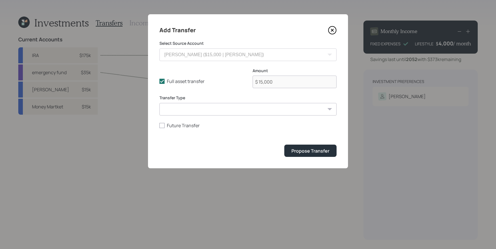
click at [233, 112] on select "ACAT Transfer Non ACAT Transfer Capitalize Rollover Rollover Deposit" at bounding box center [247, 109] width 177 height 13
select select "acat_transfer"
click at [159, 103] on select "ACAT Transfer Non ACAT Transfer Capitalize Rollover Rollover Deposit" at bounding box center [247, 109] width 177 height 13
click at [319, 147] on button "Propose Transfer" at bounding box center [310, 151] width 52 height 12
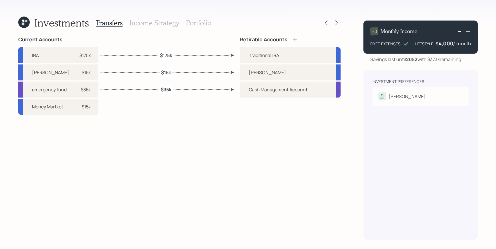
click at [150, 25] on h3 "Income Strategy" at bounding box center [154, 23] width 50 height 8
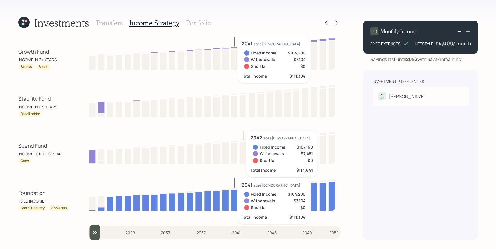
scroll to position [0, 0]
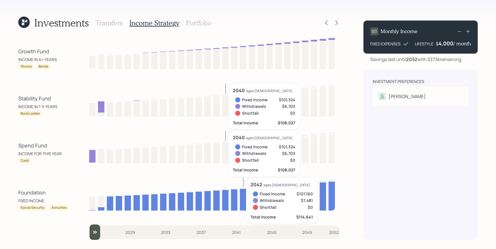
click at [195, 23] on h3 "Portfolio" at bounding box center [198, 23] width 25 height 8
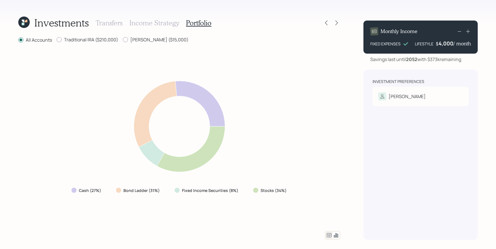
click at [329, 237] on icon at bounding box center [329, 235] width 5 height 4
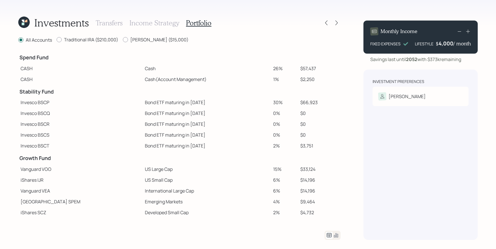
click at [162, 21] on h3 "Income Strategy" at bounding box center [154, 23] width 50 height 8
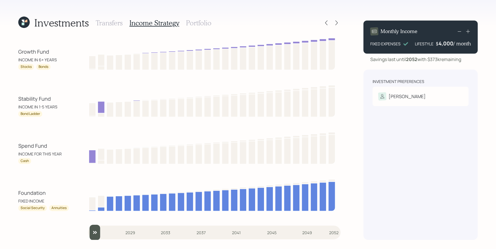
click at [208, 25] on h3 "Portfolio" at bounding box center [198, 23] width 25 height 8
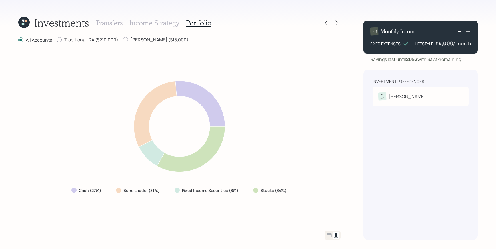
click at [327, 233] on icon at bounding box center [328, 235] width 7 height 7
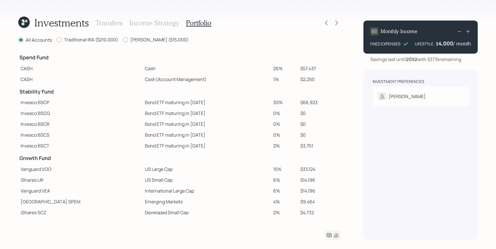
scroll to position [79, 0]
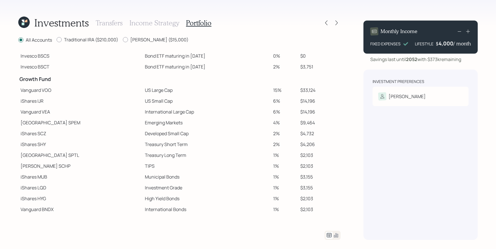
click at [250, 135] on td "Developed Small Cap" at bounding box center [206, 133] width 128 height 11
click at [326, 23] on icon at bounding box center [326, 23] width 6 height 6
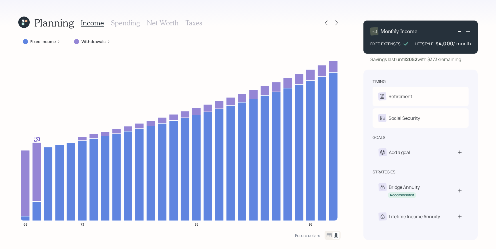
click at [321, 23] on div "Planning Income Spending Net Worth Taxes" at bounding box center [179, 23] width 322 height 14
click at [326, 20] on icon at bounding box center [326, 23] width 6 height 6
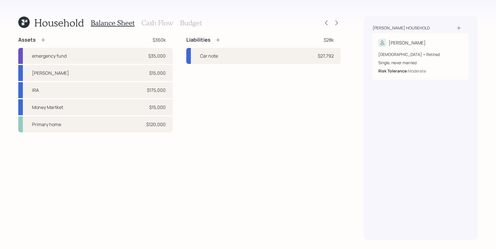
click at [339, 25] on div at bounding box center [331, 23] width 18 height 8
click at [337, 25] on icon at bounding box center [336, 23] width 6 height 6
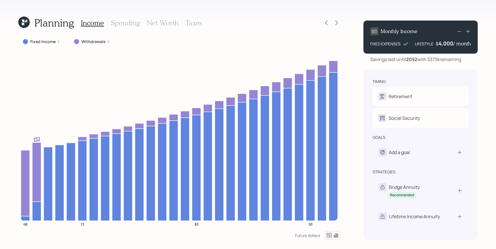
click at [337, 25] on icon at bounding box center [336, 23] width 6 height 6
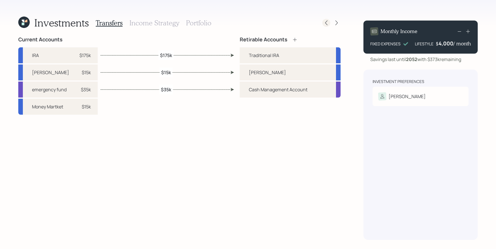
click at [324, 23] on icon at bounding box center [326, 23] width 6 height 6
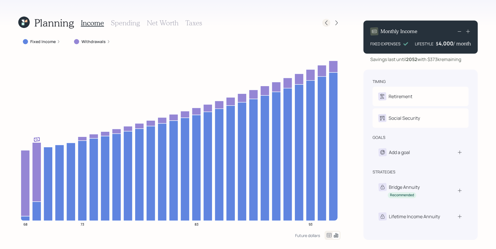
click at [326, 23] on icon at bounding box center [326, 23] width 6 height 6
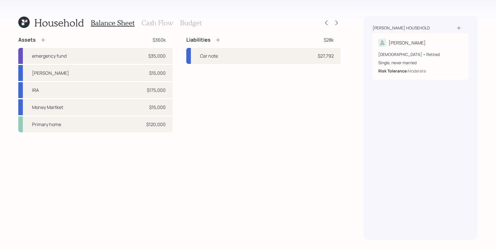
click at [199, 26] on h3 "Budget" at bounding box center [191, 23] width 22 height 8
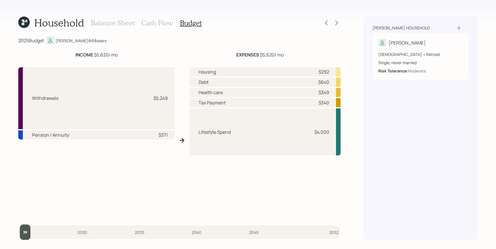
click at [156, 25] on h3 "Cash Flow" at bounding box center [157, 23] width 32 height 8
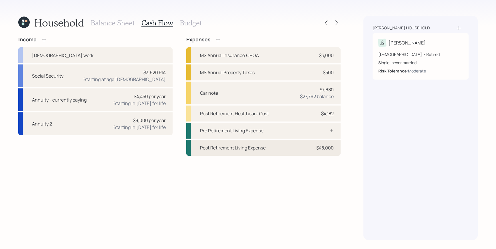
click at [271, 144] on div "Post Retirement Living Expense $48,000" at bounding box center [263, 148] width 154 height 16
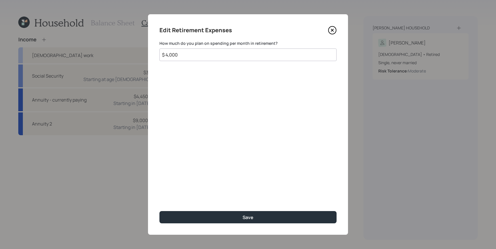
drag, startPoint x: 202, startPoint y: 59, endPoint x: 115, endPoint y: 48, distance: 88.0
click at [115, 48] on div "Edit Retirement Expenses How much do you plan on spending per month in retireme…" at bounding box center [248, 124] width 496 height 249
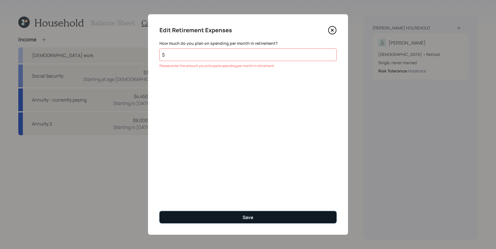
click at [261, 216] on button "Save" at bounding box center [247, 217] width 177 height 12
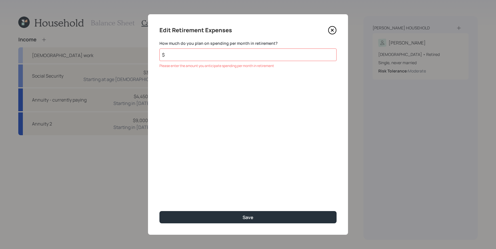
click at [233, 56] on input "$" at bounding box center [247, 55] width 177 height 13
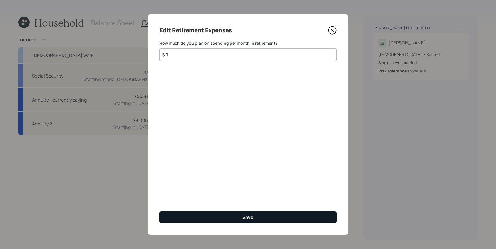
type input "$ 0"
click at [235, 218] on button "Save" at bounding box center [247, 217] width 177 height 12
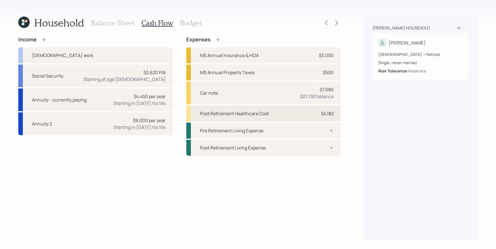
click at [268, 114] on div "Post Retirement Healthcare Cost" at bounding box center [234, 113] width 69 height 7
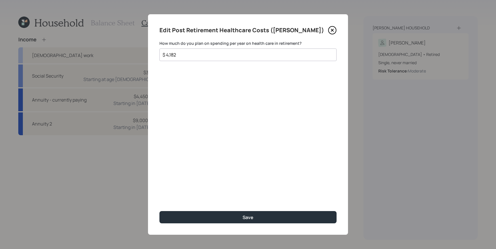
drag, startPoint x: 189, startPoint y: 55, endPoint x: 65, endPoint y: 48, distance: 124.4
click at [65, 48] on div "Edit Post Retirement Healthcare Costs ([PERSON_NAME]) How much do you plan on s…" at bounding box center [248, 124] width 496 height 249
type input "$ 0"
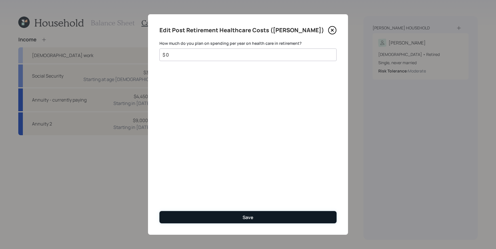
click at [252, 220] on div "Save" at bounding box center [247, 217] width 11 height 6
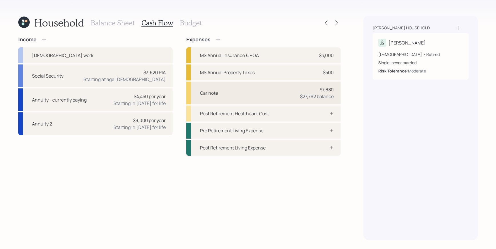
click at [295, 95] on div "Car note $7,680 $27,792 balance" at bounding box center [263, 93] width 154 height 23
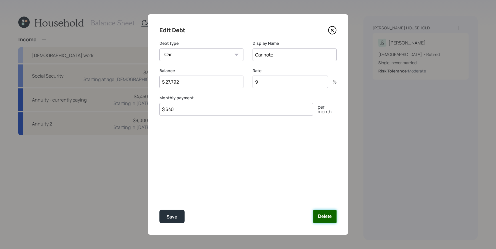
click at [316, 216] on button "Delete" at bounding box center [324, 217] width 23 height 14
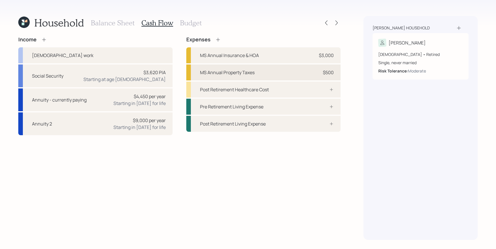
click at [244, 71] on div "MS Annual Property Taxes" at bounding box center [227, 72] width 55 height 7
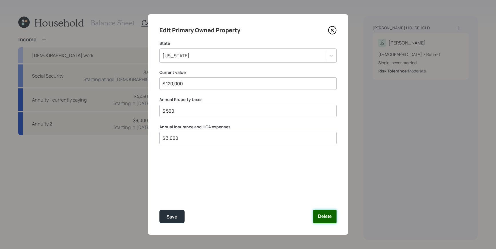
click at [328, 216] on button "Delete" at bounding box center [324, 217] width 23 height 14
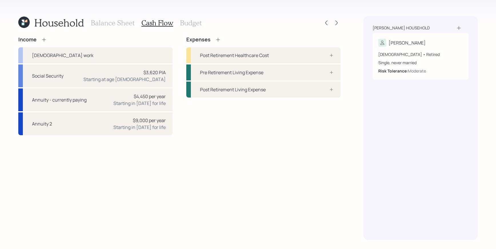
click at [96, 138] on div "Income [DEMOGRAPHIC_DATA] work Social Security $3,620 PIA Starting at age [DEMO…" at bounding box center [179, 139] width 322 height 204
click at [103, 131] on div "Annuity 2 $9,000 per year Starting in [DATE] for life" at bounding box center [95, 123] width 154 height 23
select select "annuity"
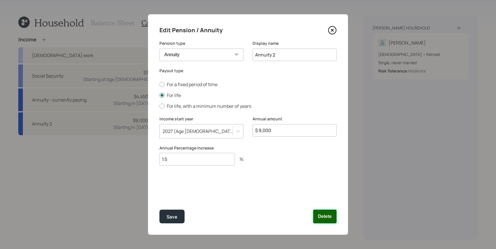
click at [326, 211] on button "Delete" at bounding box center [324, 217] width 23 height 14
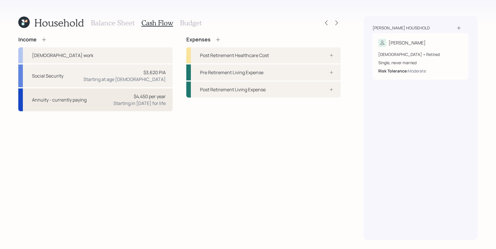
click at [64, 99] on div "Annuity - currently paying" at bounding box center [59, 99] width 55 height 7
select select "annuity"
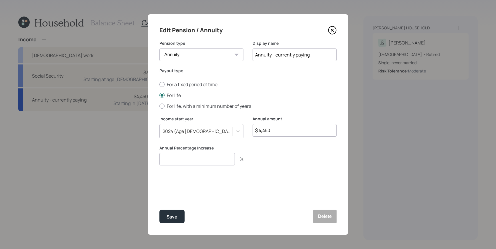
click at [310, 212] on div "Save Delete" at bounding box center [247, 217] width 177 height 14
click at [322, 218] on button "Delete" at bounding box center [324, 217] width 23 height 14
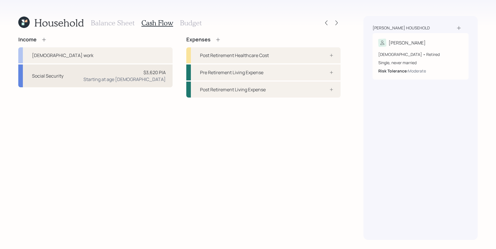
click at [103, 75] on div "Social Security $3,620 PIA Starting at age [DEMOGRAPHIC_DATA]" at bounding box center [95, 76] width 154 height 23
select select "9"
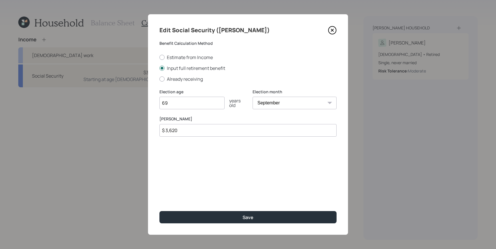
drag, startPoint x: 194, startPoint y: 107, endPoint x: 119, endPoint y: 90, distance: 76.4
click at [113, 91] on div "Edit Social Security ([PERSON_NAME]) Benefit Calculation Method Estimate from I…" at bounding box center [248, 124] width 496 height 249
drag, startPoint x: 210, startPoint y: 129, endPoint x: 86, endPoint y: 95, distance: 127.7
click at [86, 95] on div "Edit Social Security ([PERSON_NAME]) Benefit Calculation Method Estimate from I…" at bounding box center [248, 124] width 496 height 249
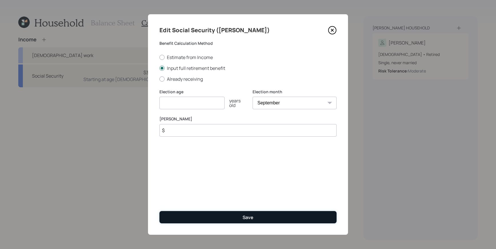
click at [257, 217] on button "Save" at bounding box center [247, 217] width 177 height 12
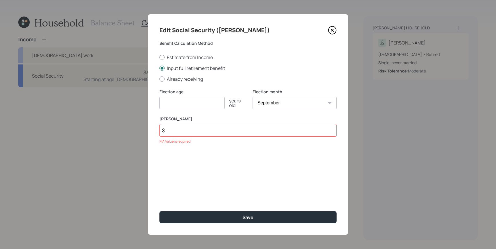
click at [192, 122] on label "[PERSON_NAME]" at bounding box center [247, 119] width 177 height 6
click at [189, 129] on input "$" at bounding box center [247, 130] width 177 height 13
type input "$ 0"
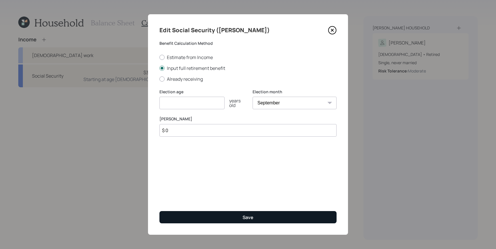
drag, startPoint x: 201, startPoint y: 210, endPoint x: 200, endPoint y: 213, distance: 2.9
click at [200, 213] on div "Edit Social Security ([PERSON_NAME]) Benefit Calculation Method Estimate from I…" at bounding box center [248, 124] width 200 height 221
click at [200, 212] on button "Save" at bounding box center [247, 217] width 177 height 12
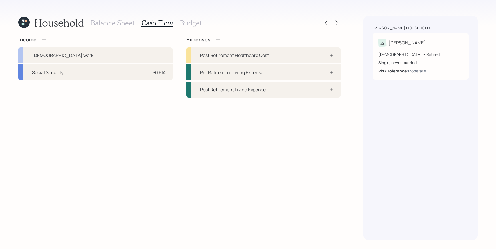
click at [111, 17] on div "Balance Sheet Cash Flow Budget" at bounding box center [146, 23] width 111 height 14
click at [111, 21] on h3 "Balance Sheet" at bounding box center [113, 23] width 44 height 8
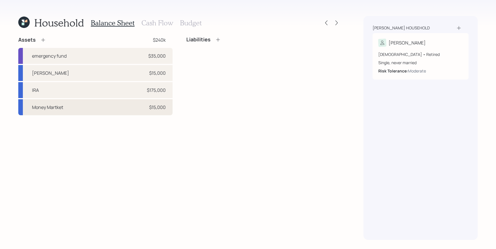
click at [88, 109] on div "Money Martket $15,000" at bounding box center [95, 107] width 154 height 16
select select "taxable"
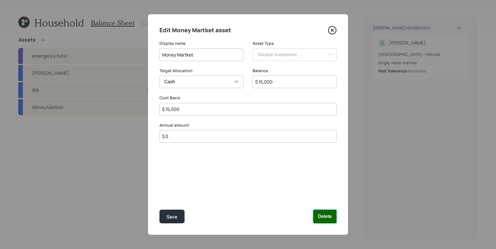
drag, startPoint x: 316, startPoint y: 217, endPoint x: 308, endPoint y: 215, distance: 7.9
click at [316, 217] on button "Delete" at bounding box center [324, 217] width 23 height 14
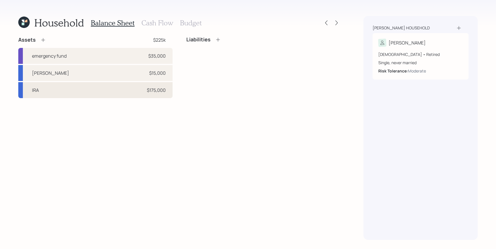
click at [56, 85] on div "IRA $175,000" at bounding box center [95, 90] width 154 height 16
select select "ira"
select select "balanced"
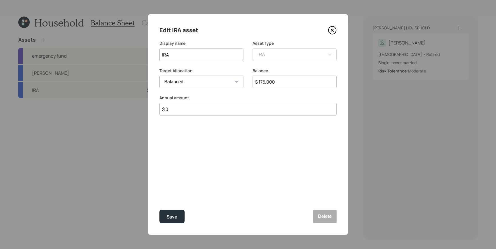
drag, startPoint x: 307, startPoint y: 216, endPoint x: 299, endPoint y: 213, distance: 8.0
click at [307, 216] on div "Save Delete" at bounding box center [247, 217] width 177 height 14
click at [327, 216] on button "Delete" at bounding box center [324, 217] width 23 height 14
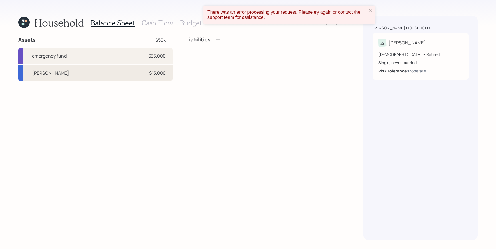
click at [84, 75] on div "[PERSON_NAME] $15,000" at bounding box center [95, 73] width 154 height 16
select select "roth_ira"
select select "balanced"
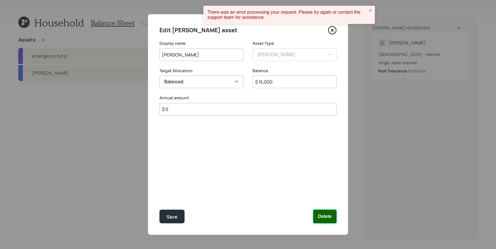
click at [333, 217] on button "Delete" at bounding box center [324, 217] width 23 height 14
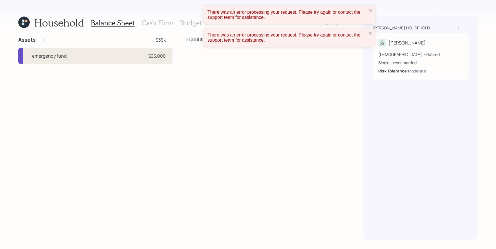
click at [77, 57] on div "emergency fund $35,000" at bounding box center [95, 56] width 154 height 16
select select "emergency_fund"
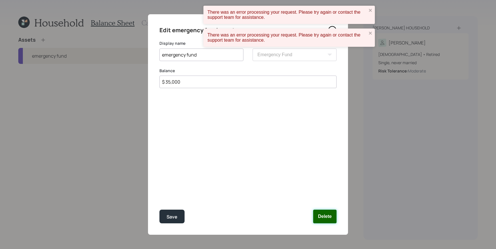
click at [325, 215] on button "Delete" at bounding box center [324, 217] width 23 height 14
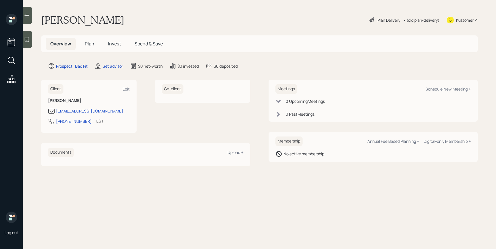
click at [93, 43] on span "Plan" at bounding box center [89, 44] width 9 height 6
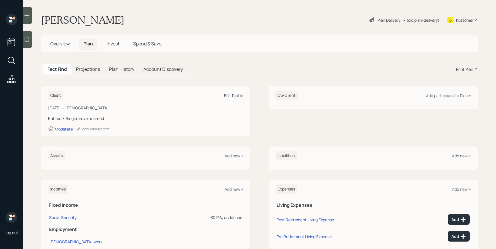
click at [233, 95] on div "Edit Profile" at bounding box center [233, 95] width 19 height 5
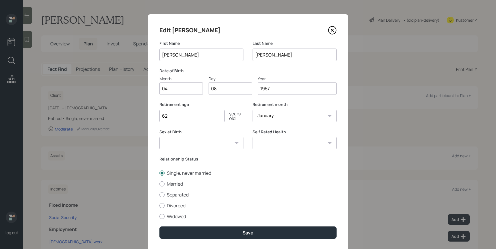
drag, startPoint x: 186, startPoint y: 94, endPoint x: 132, endPoint y: 85, distance: 54.4
click at [132, 86] on div "Edit Aleksandra First Name Aleksandra Last Name Szegda Date of Birth Month 04 D…" at bounding box center [248, 124] width 496 height 249
type input "10"
drag, startPoint x: 225, startPoint y: 87, endPoint x: 167, endPoint y: 77, distance: 59.1
click at [166, 79] on div "Month 10 Day 08 Year 1957" at bounding box center [247, 85] width 177 height 19
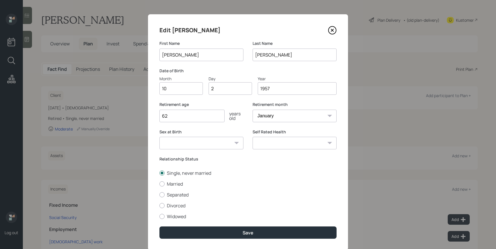
type input "27"
click at [281, 91] on input "1957" at bounding box center [296, 88] width 79 height 13
type input "1969"
click at [187, 114] on input "62" at bounding box center [191, 116] width 65 height 13
type input "6"
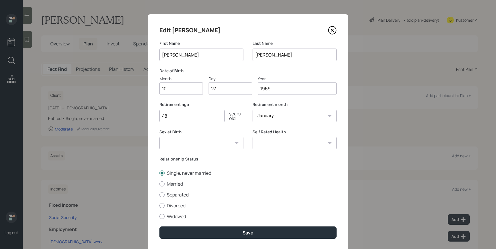
type input "48"
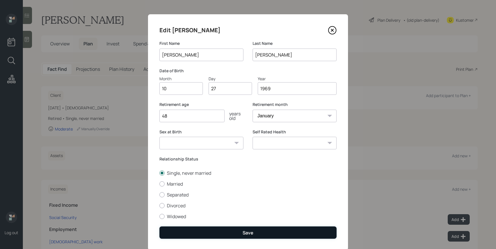
click at [255, 233] on button "Save" at bounding box center [247, 232] width 177 height 12
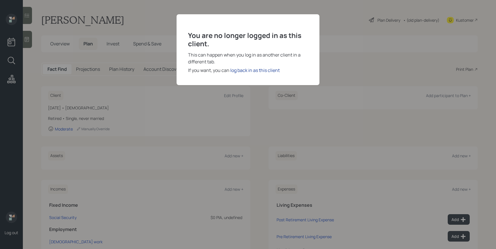
click at [265, 69] on div "log back in as this client" at bounding box center [254, 70] width 49 height 7
